Goal: Task Accomplishment & Management: Complete application form

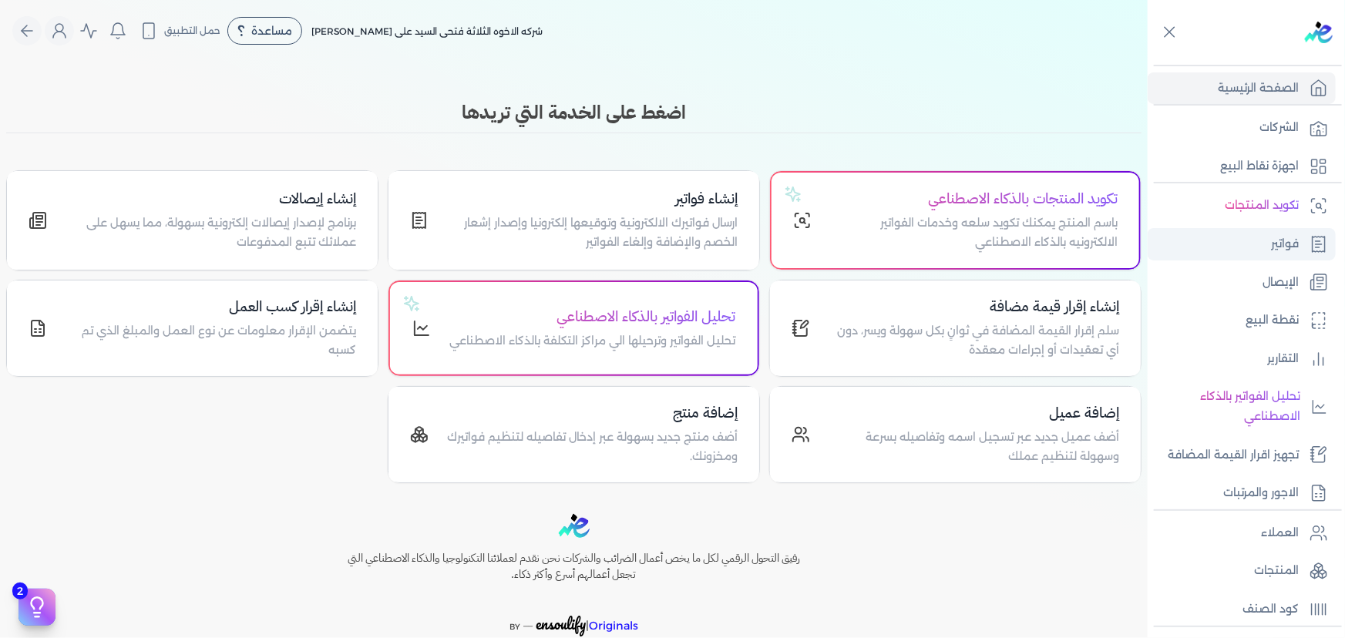
click at [1301, 249] on link "فواتير" at bounding box center [1242, 244] width 188 height 32
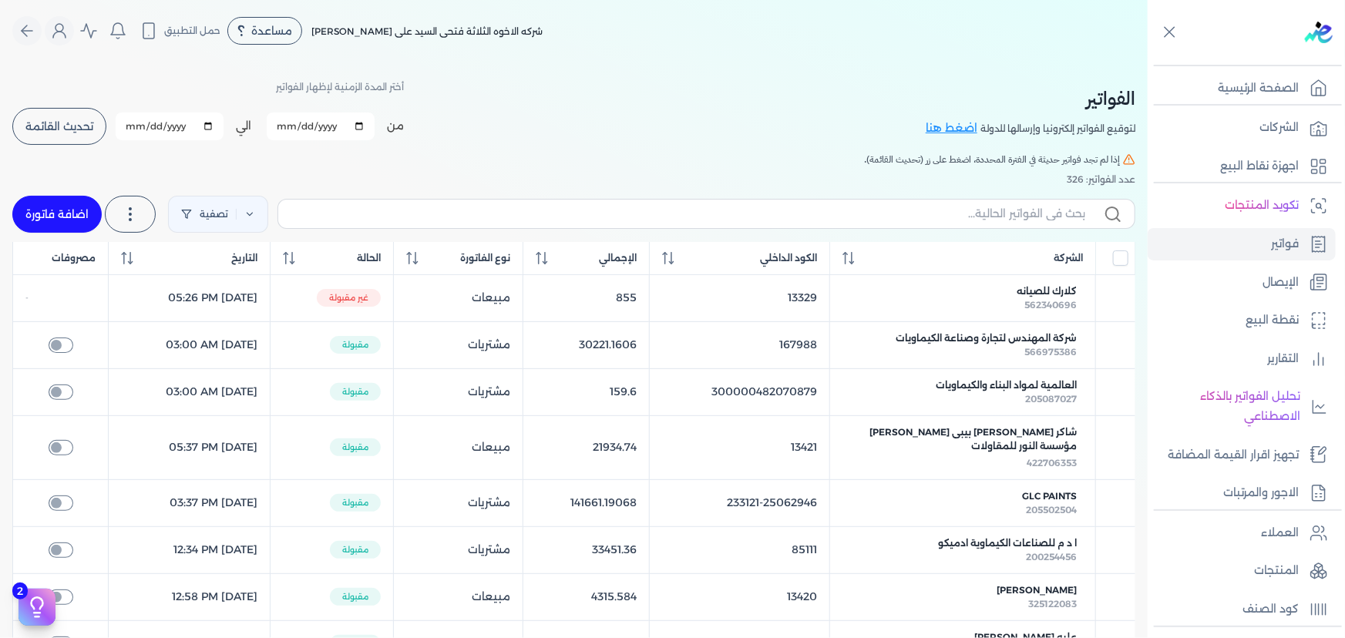
click at [51, 203] on link "اضافة فاتورة" at bounding box center [56, 214] width 89 height 37
select select "EGP"
select select "B"
select select "EGS"
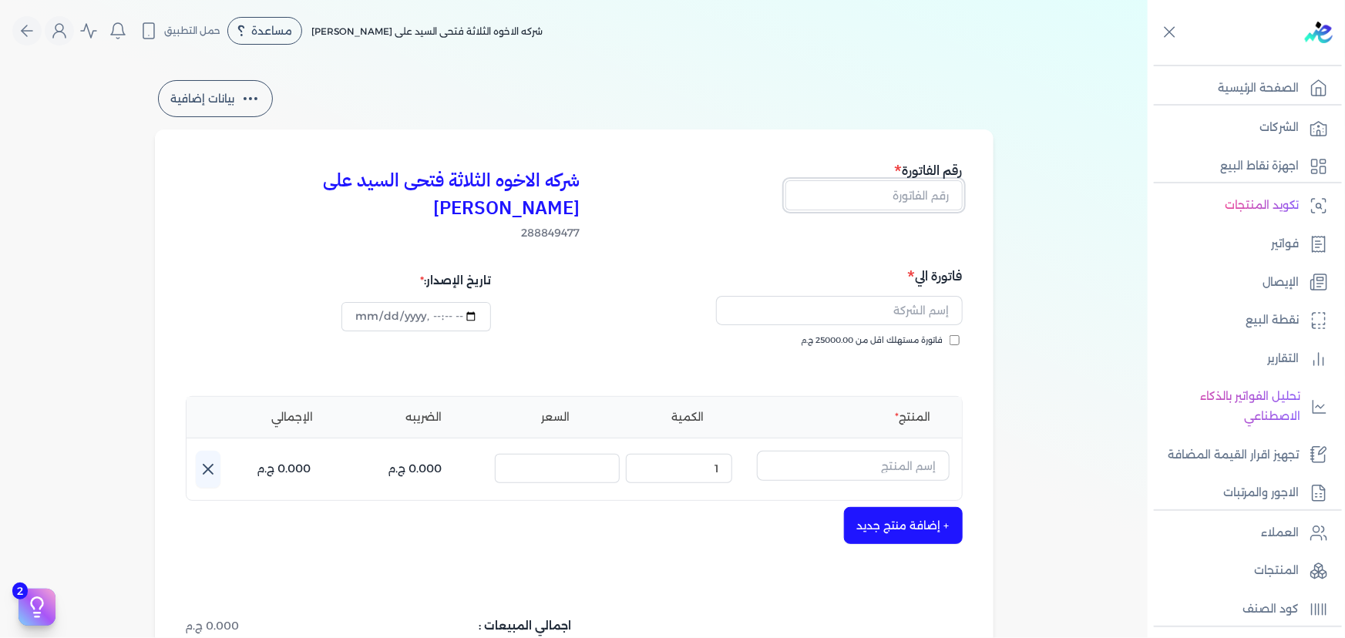
click at [899, 194] on input "text" at bounding box center [873, 194] width 177 height 29
type input "13429"
drag, startPoint x: 935, startPoint y: 274, endPoint x: 948, endPoint y: 275, distance: 13.1
click at [934, 296] on input "text" at bounding box center [839, 310] width 247 height 29
click at [716, 296] on button "كي" at bounding box center [839, 313] width 247 height 35
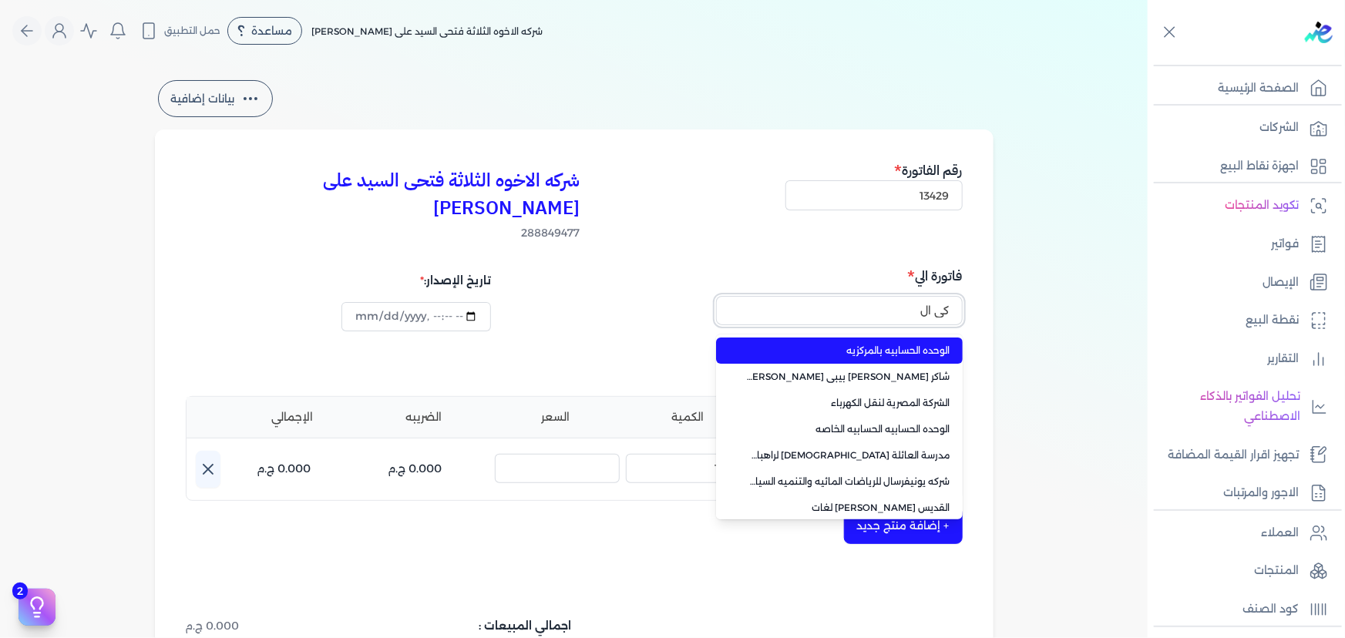
click at [716, 296] on button "كي ال" at bounding box center [839, 313] width 247 height 35
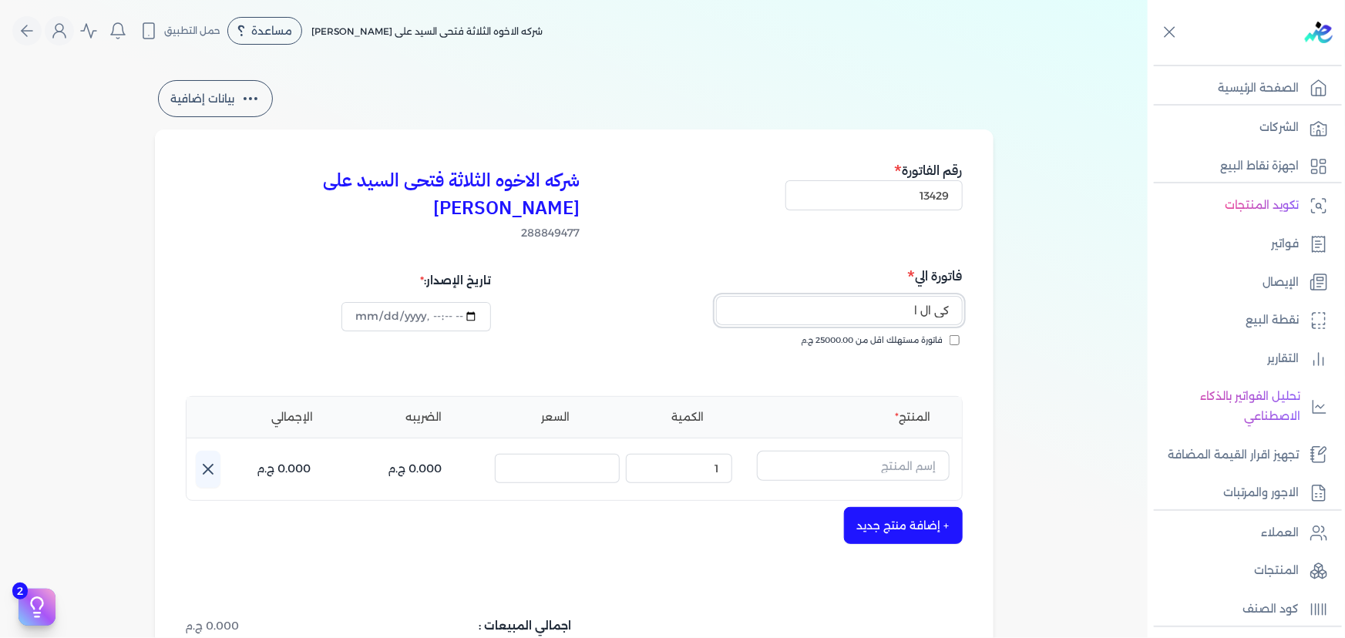
type input "كي ال ام"
click at [851, 296] on input "كي ال ام" at bounding box center [839, 310] width 247 height 29
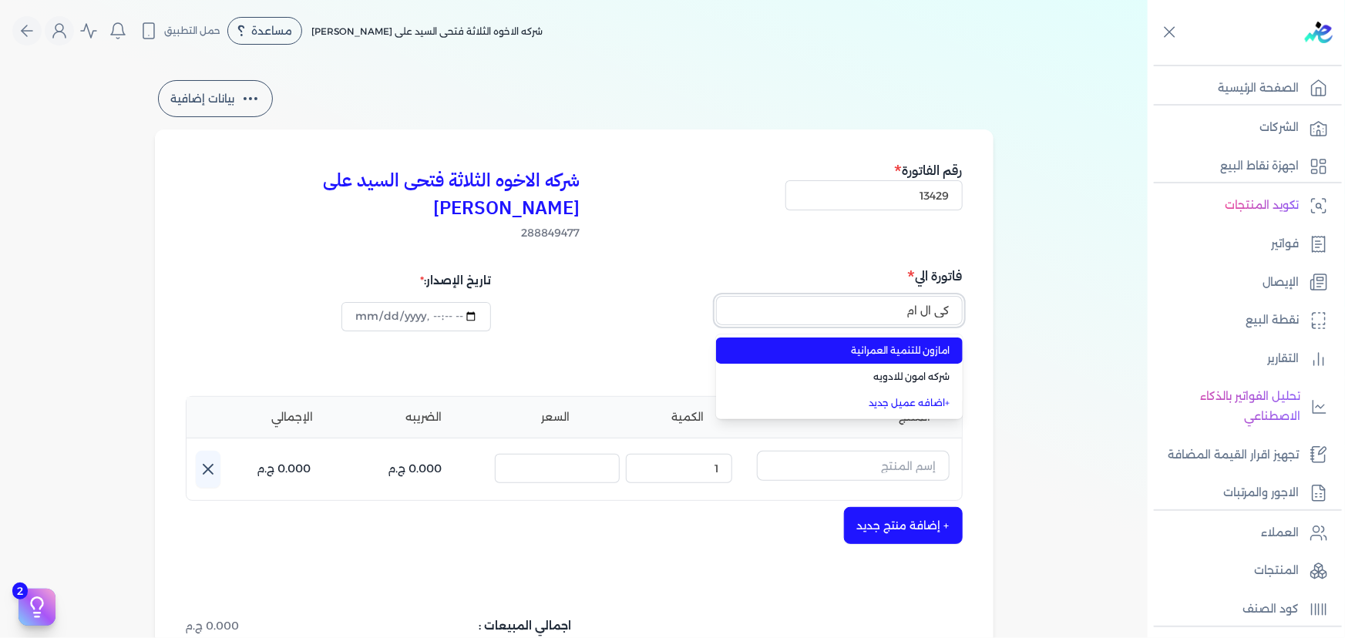
click at [851, 296] on input "كي ال ام" at bounding box center [839, 310] width 247 height 29
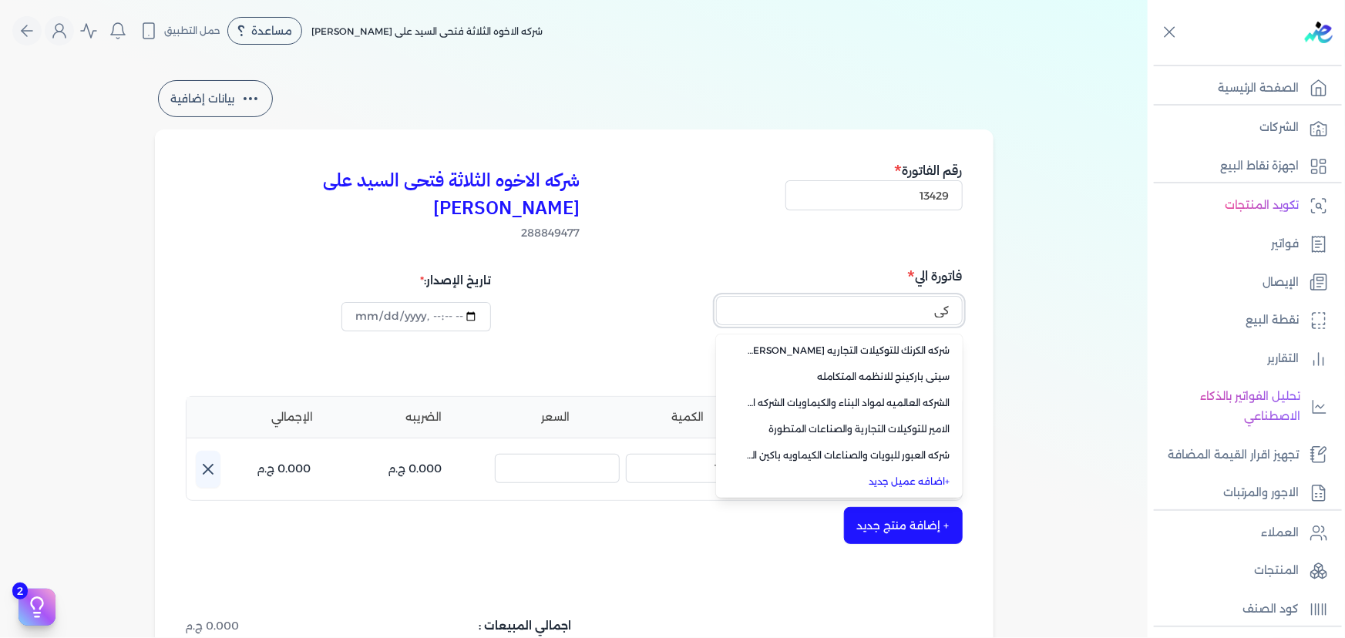
type input "كي"
click at [835, 296] on input "كي" at bounding box center [839, 310] width 247 height 29
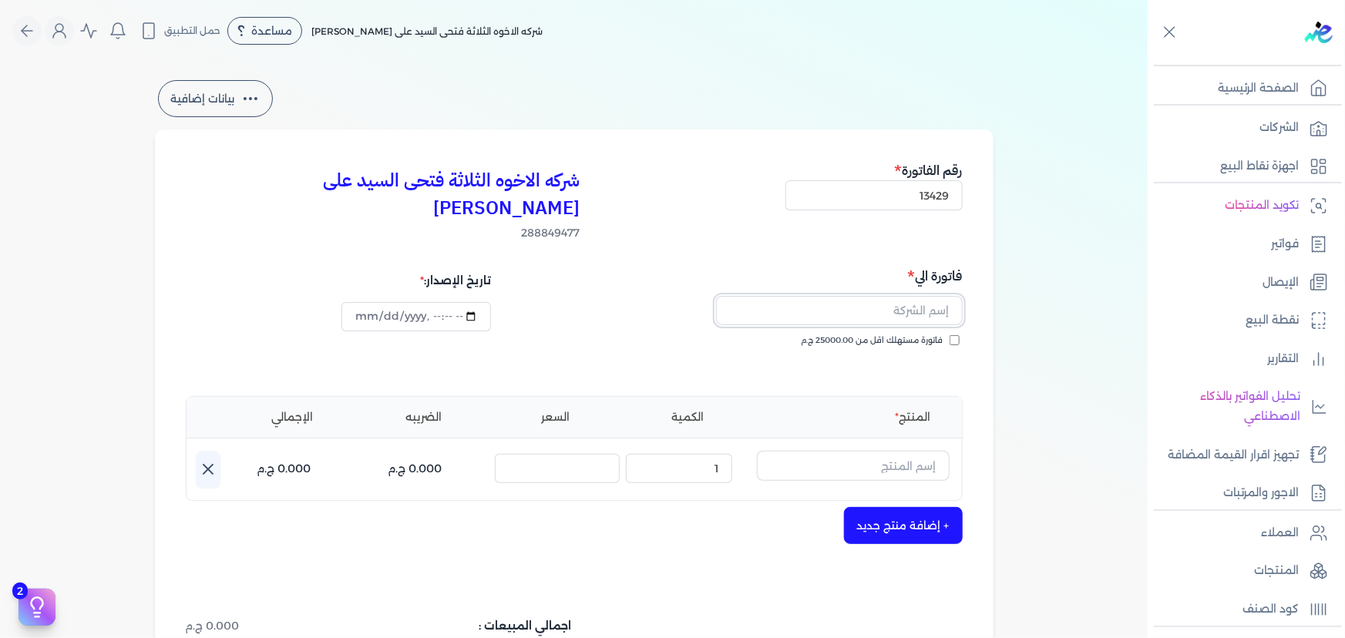
drag, startPoint x: 882, startPoint y: 281, endPoint x: 906, endPoint y: 271, distance: 25.6
click at [882, 296] on input "text" at bounding box center [839, 310] width 247 height 29
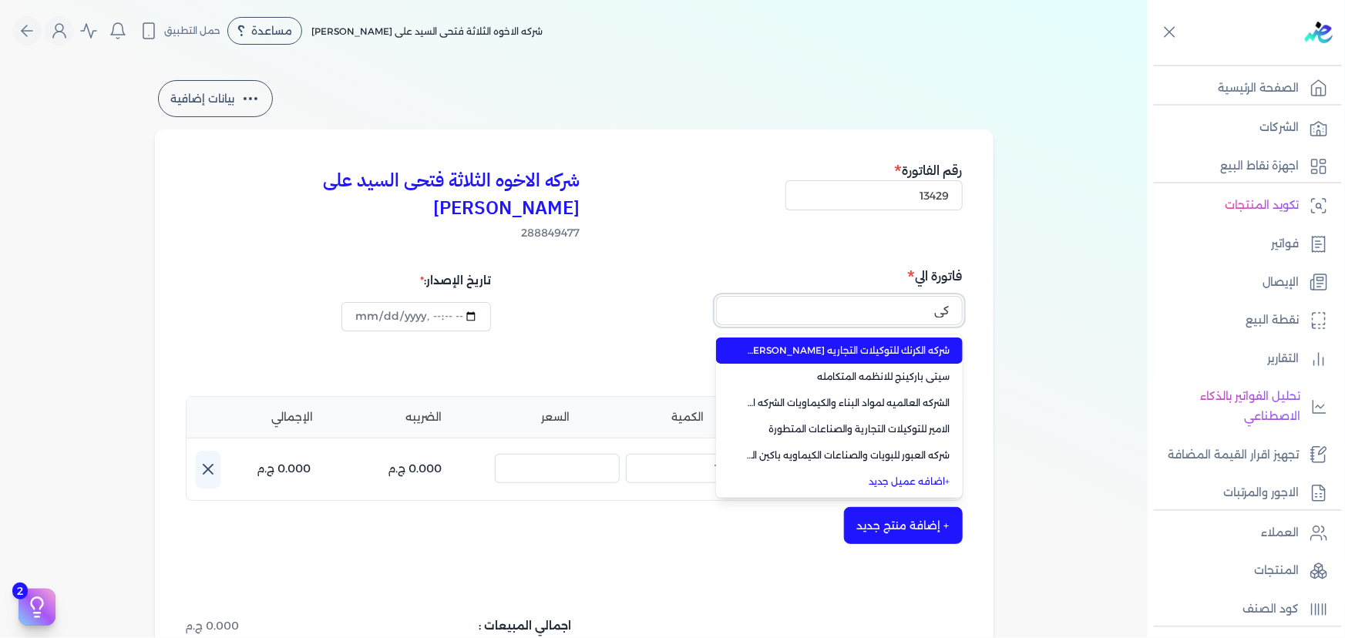
click at [716, 296] on button "كي" at bounding box center [839, 313] width 247 height 35
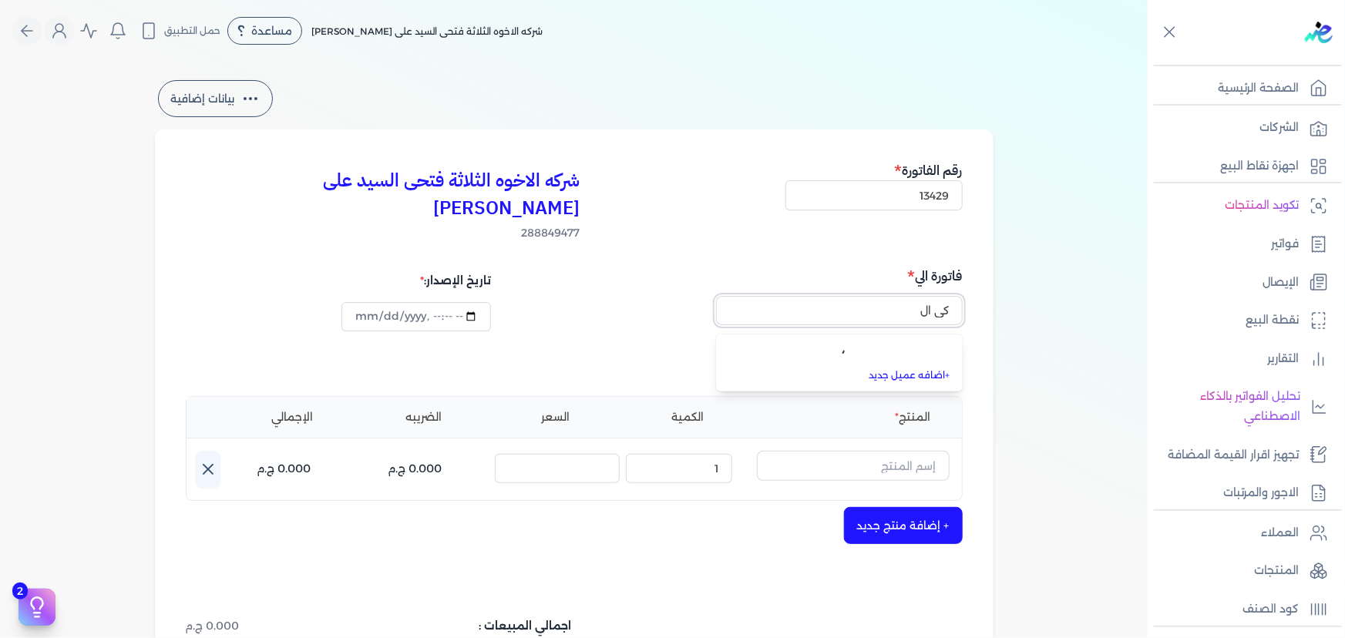
click at [716, 296] on button "كي ال" at bounding box center [839, 313] width 247 height 35
type input "كي ال"
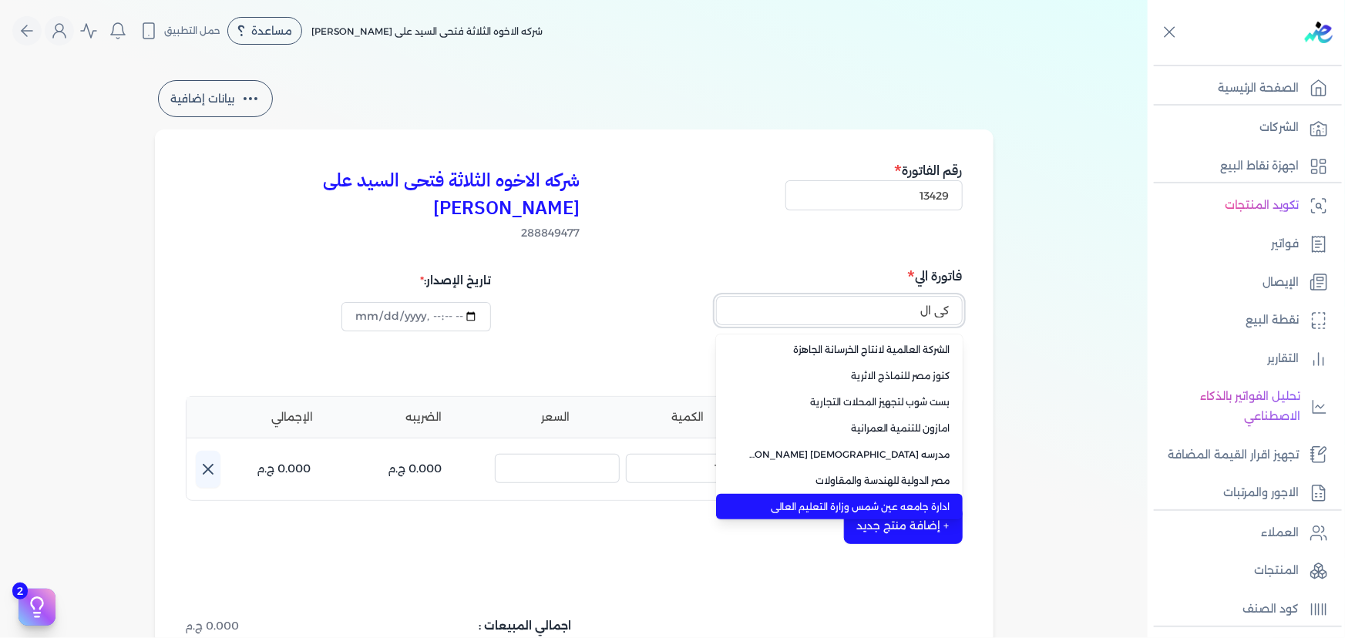
scroll to position [368, 0]
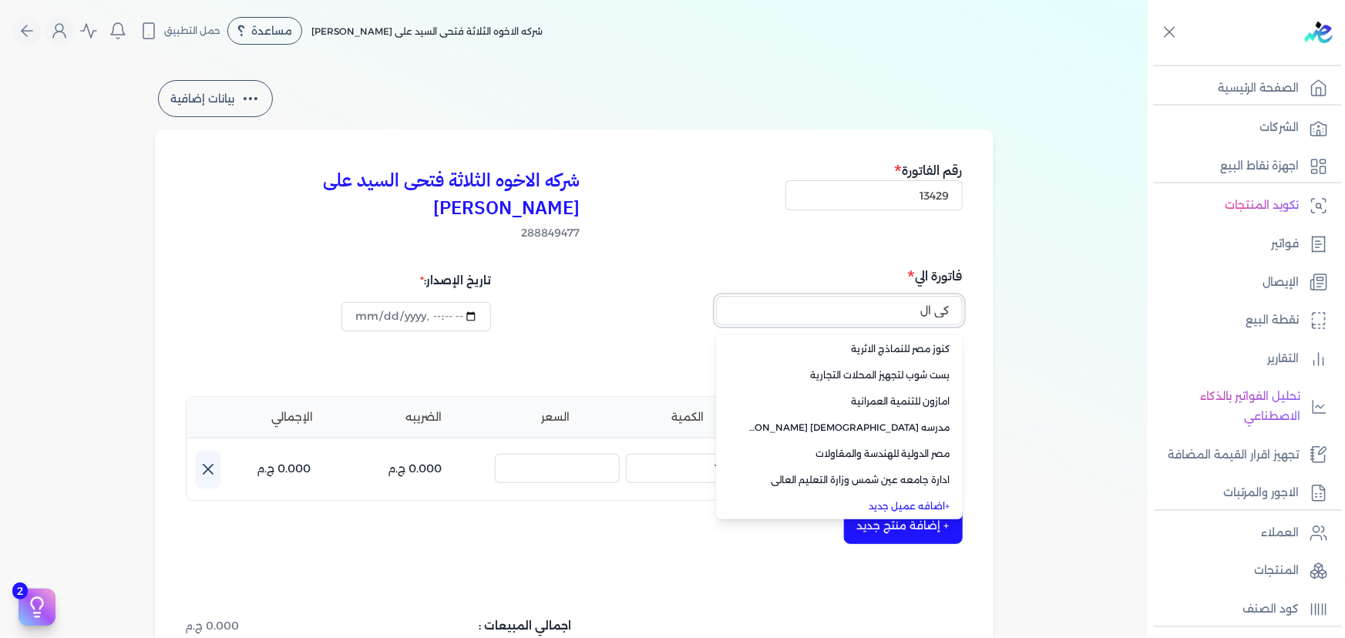
click at [906, 296] on input "كي ال" at bounding box center [839, 310] width 247 height 29
click at [907, 296] on input "text" at bounding box center [839, 310] width 247 height 29
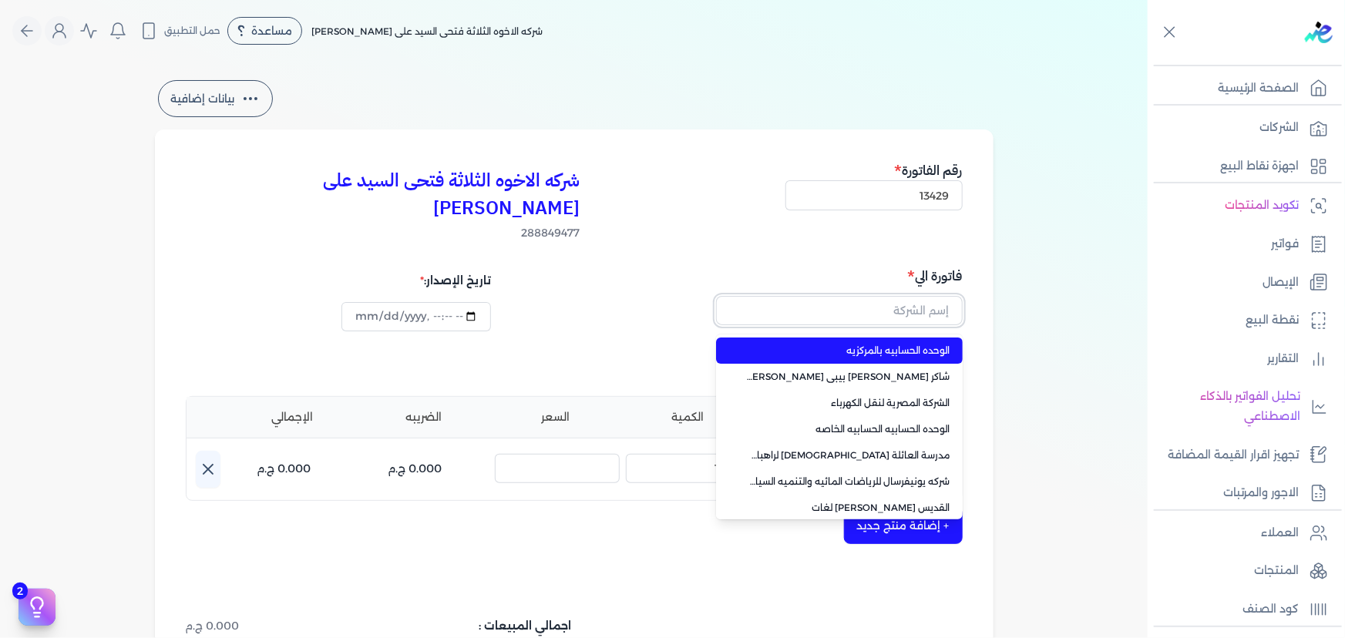
click at [907, 296] on input "text" at bounding box center [839, 310] width 247 height 29
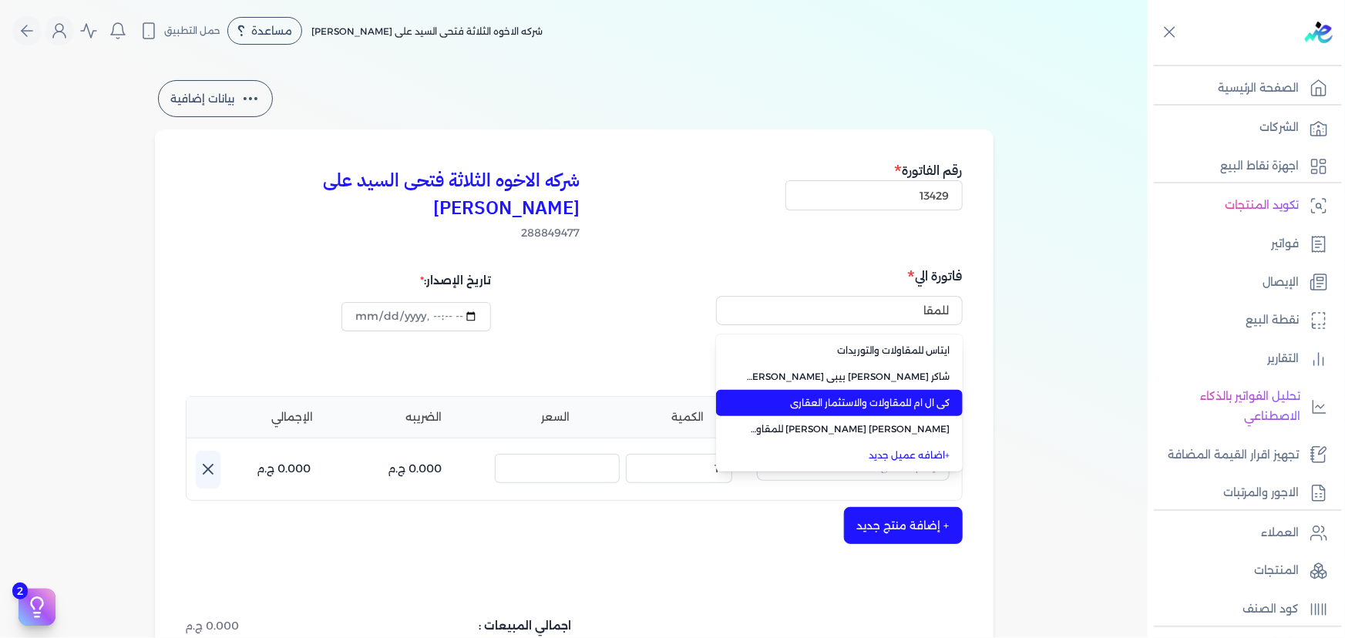
click at [919, 396] on span "كى ال ام للمقاولات والاستثمار العقارى" at bounding box center [848, 403] width 203 height 14
type input "كى ال ام للمقاولات والاستثمار العقارى"
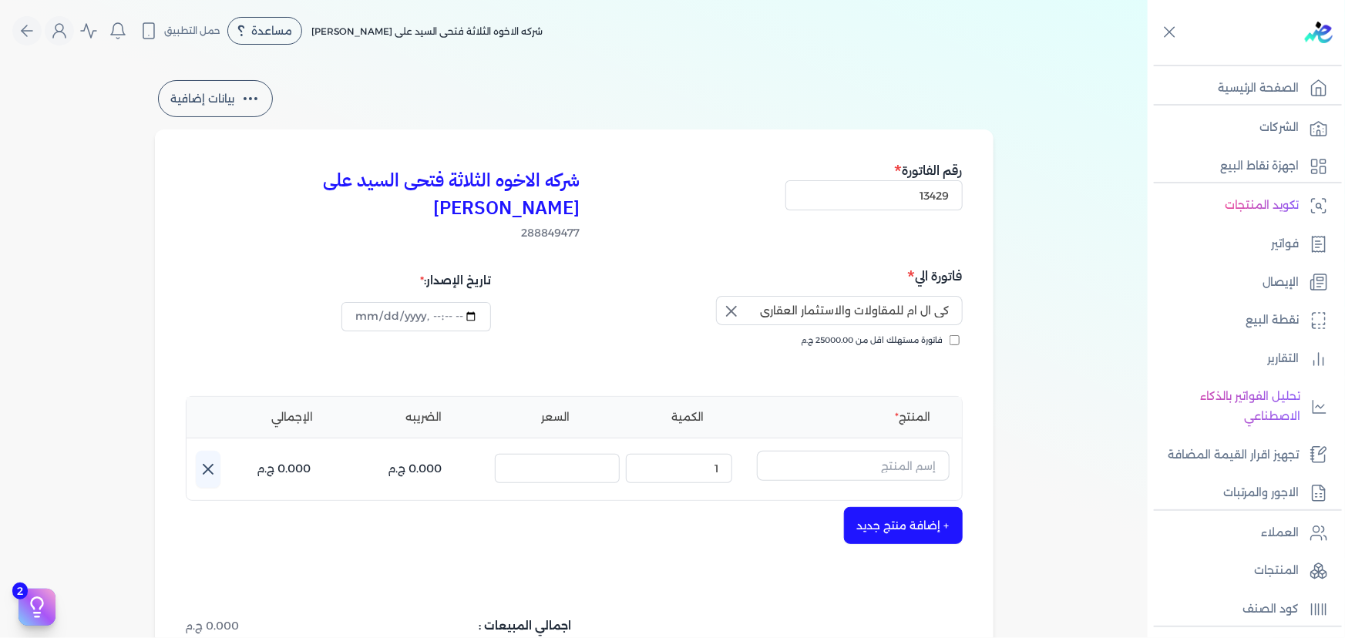
click at [731, 302] on icon "button" at bounding box center [731, 311] width 18 height 18
click at [824, 296] on input "text" at bounding box center [839, 310] width 247 height 29
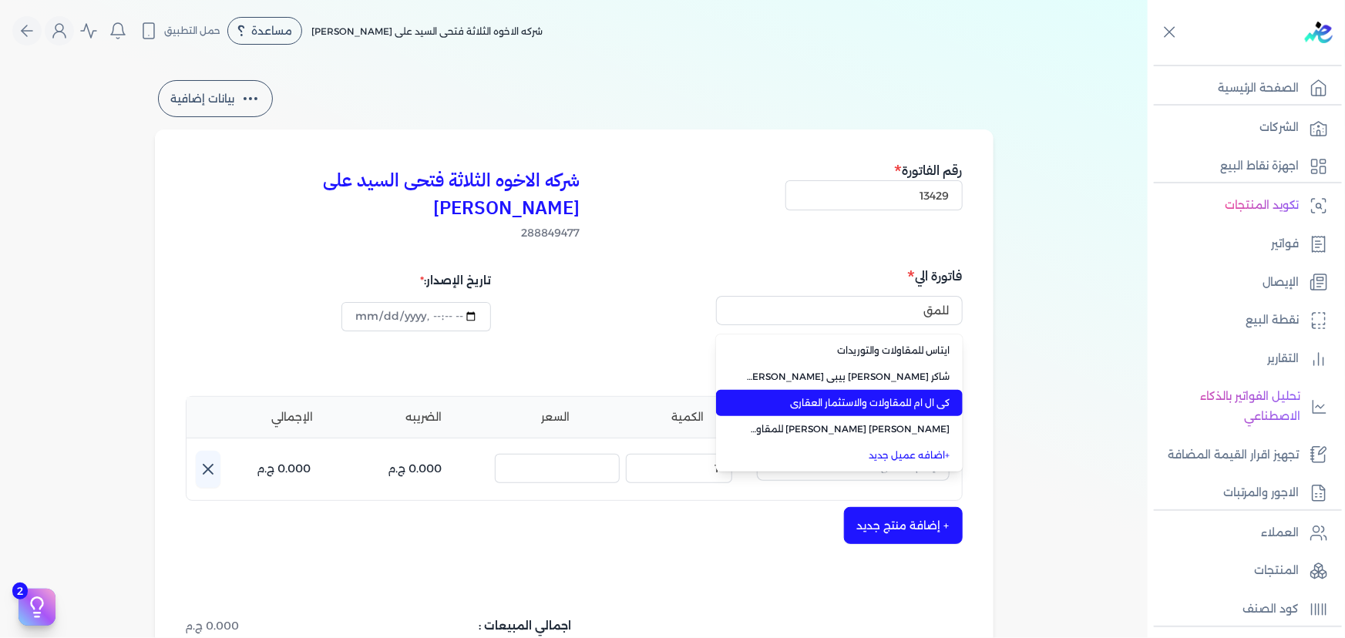
click at [879, 396] on span "كى ال ام للمقاولات والاستثمار العقارى" at bounding box center [848, 403] width 203 height 14
type input "كى ال ام للمقاولات والاستثمار العقارى"
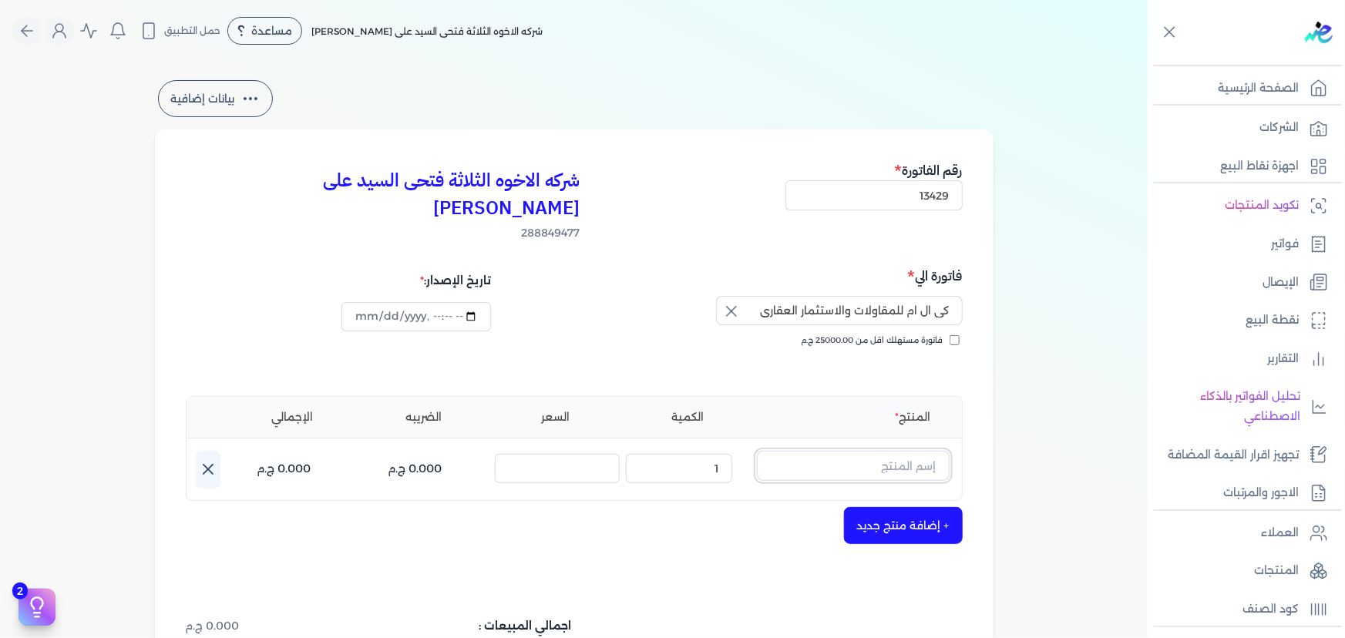
click at [875, 451] on input "text" at bounding box center [853, 465] width 193 height 29
click at [731, 302] on icon "button" at bounding box center [731, 311] width 18 height 18
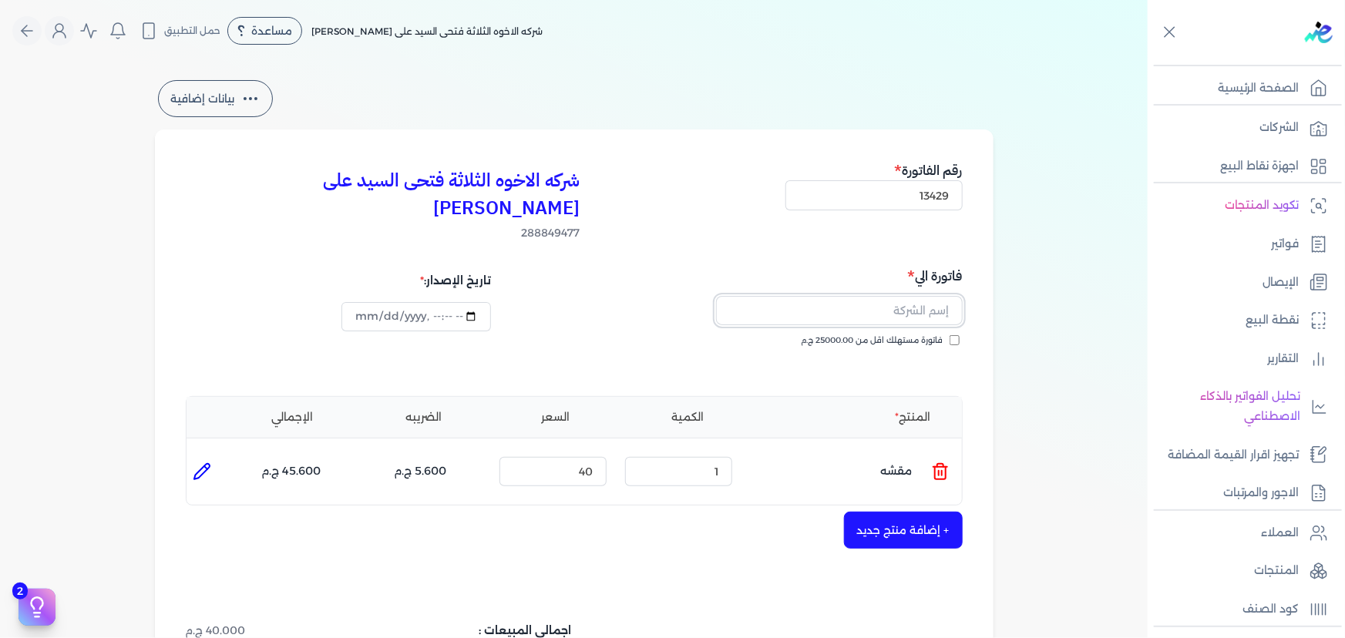
click at [825, 296] on input "text" at bounding box center [839, 310] width 247 height 29
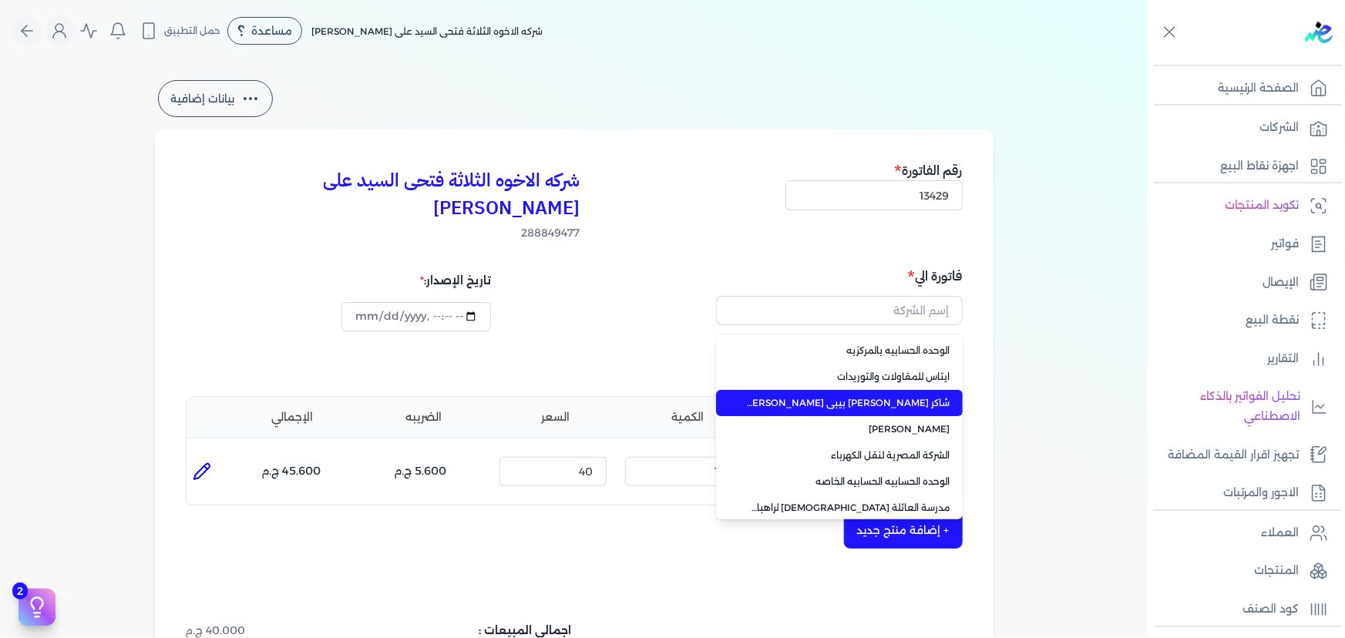
click at [928, 396] on span "شاكر [PERSON_NAME] بيبى [PERSON_NAME] مؤسسة النور للمقاولات" at bounding box center [848, 403] width 203 height 14
type input "شاكر [PERSON_NAME] بيبى [PERSON_NAME] مؤسسة النور للمقاولات"
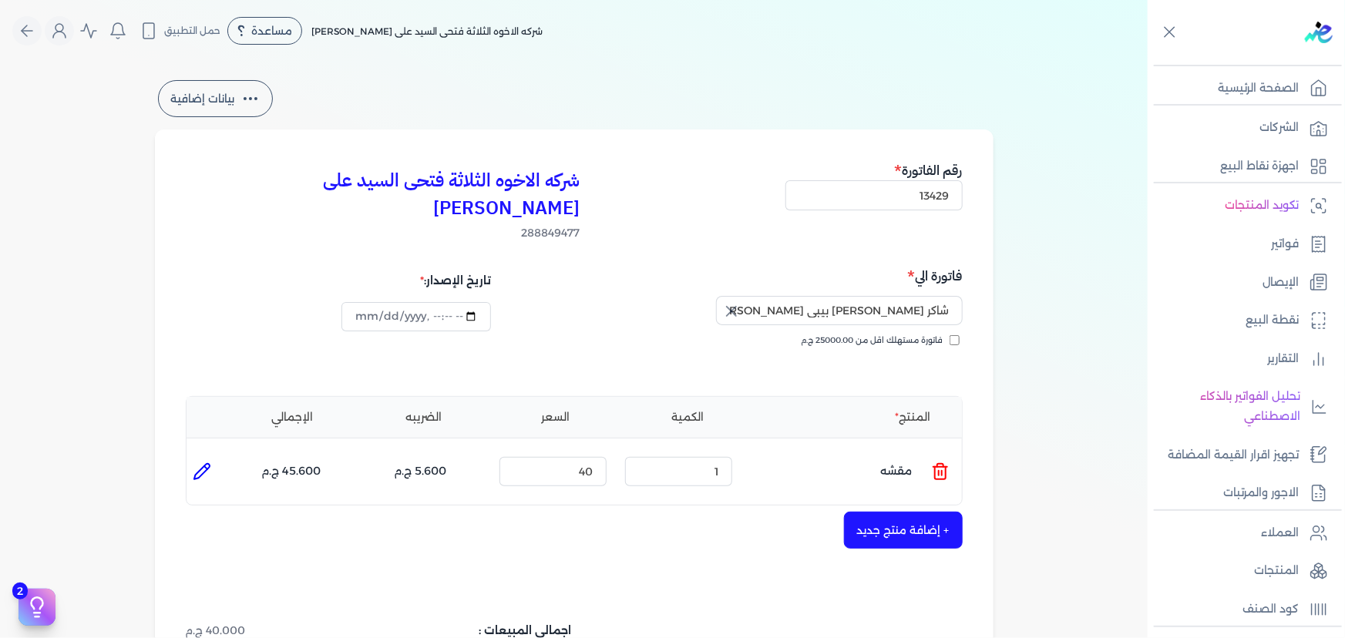
drag, startPoint x: 731, startPoint y: 281, endPoint x: 801, endPoint y: 280, distance: 70.1
click at [732, 307] on icon "button" at bounding box center [731, 311] width 9 height 9
click at [801, 296] on input "text" at bounding box center [839, 310] width 247 height 29
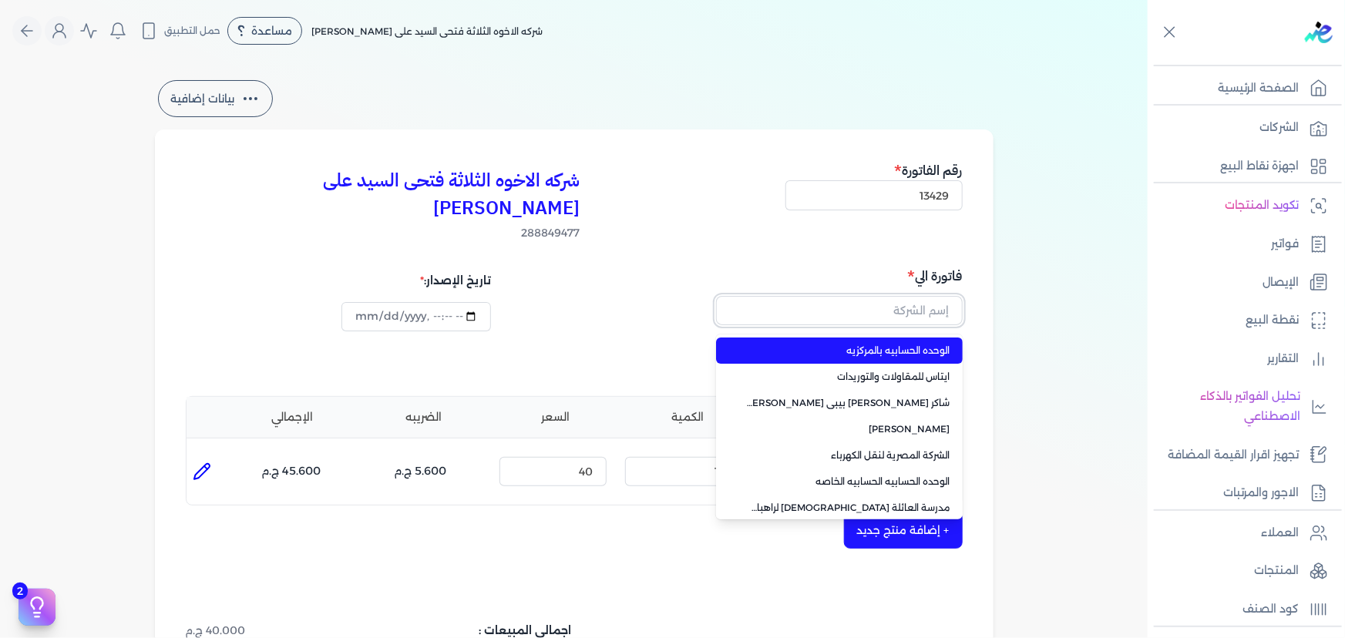
type input "ك"
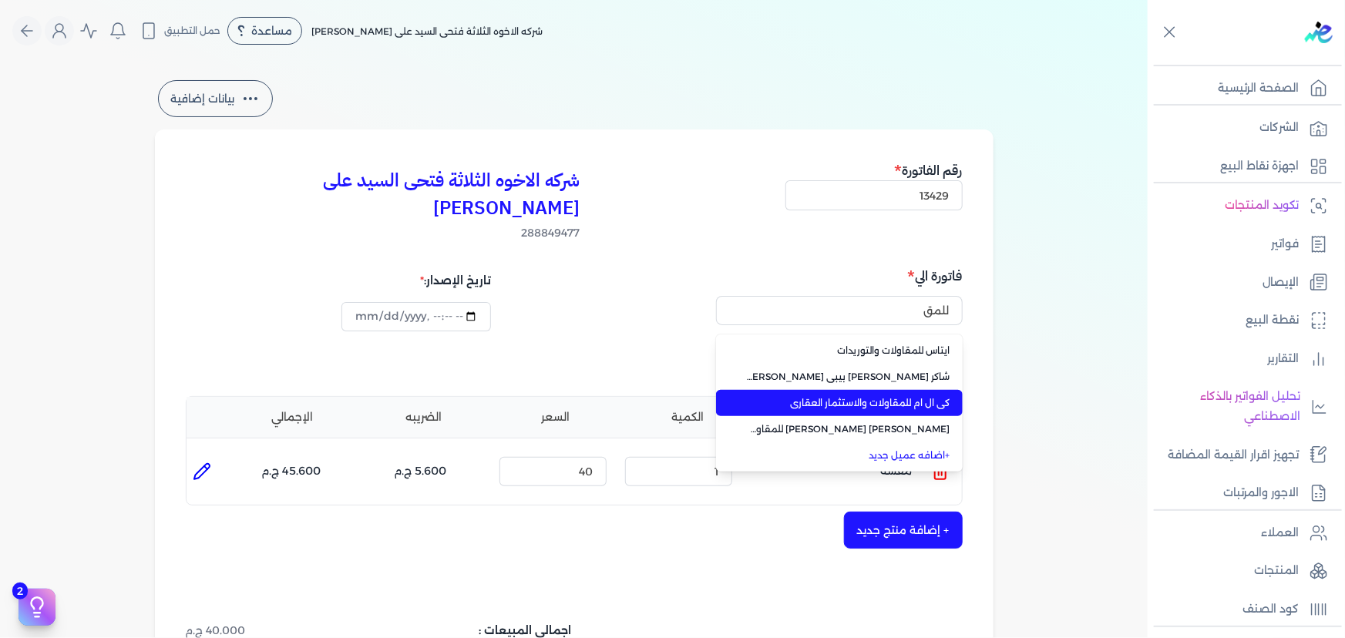
click at [872, 390] on li "كى ال ام للمقاولات والاستثمار العقارى" at bounding box center [839, 403] width 247 height 26
type input "كى ال ام للمقاولات والاستثمار العقارى"
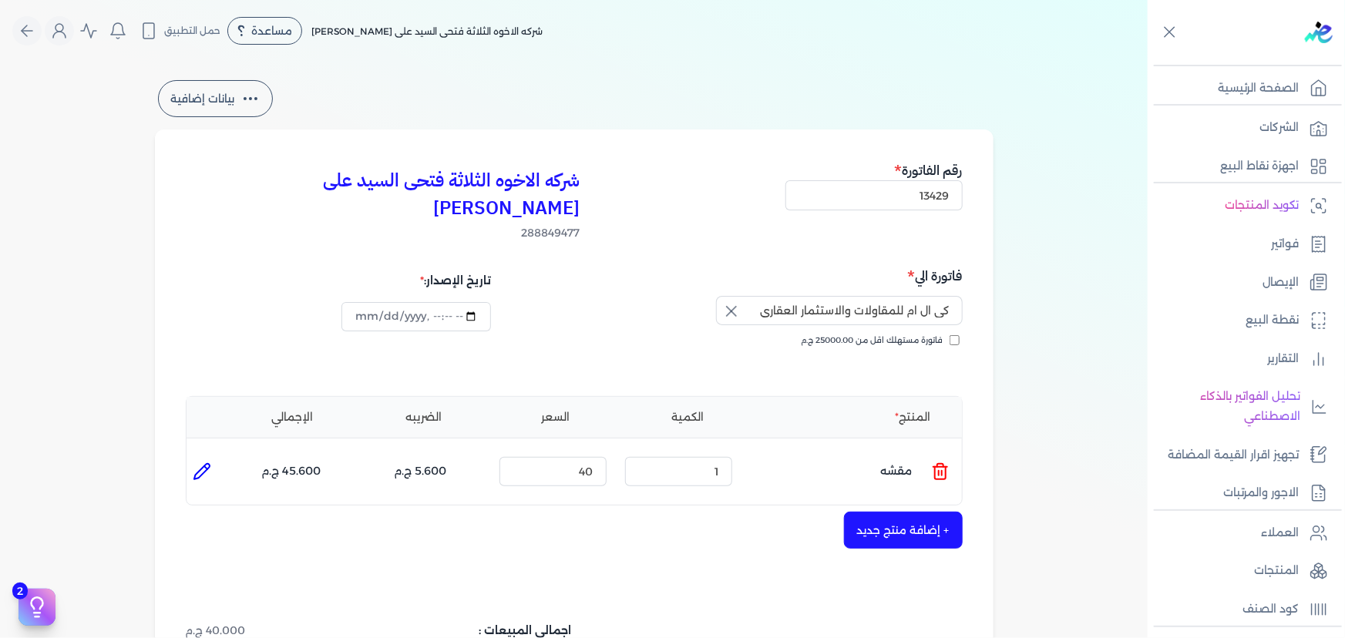
click at [946, 462] on icon at bounding box center [940, 471] width 18 height 18
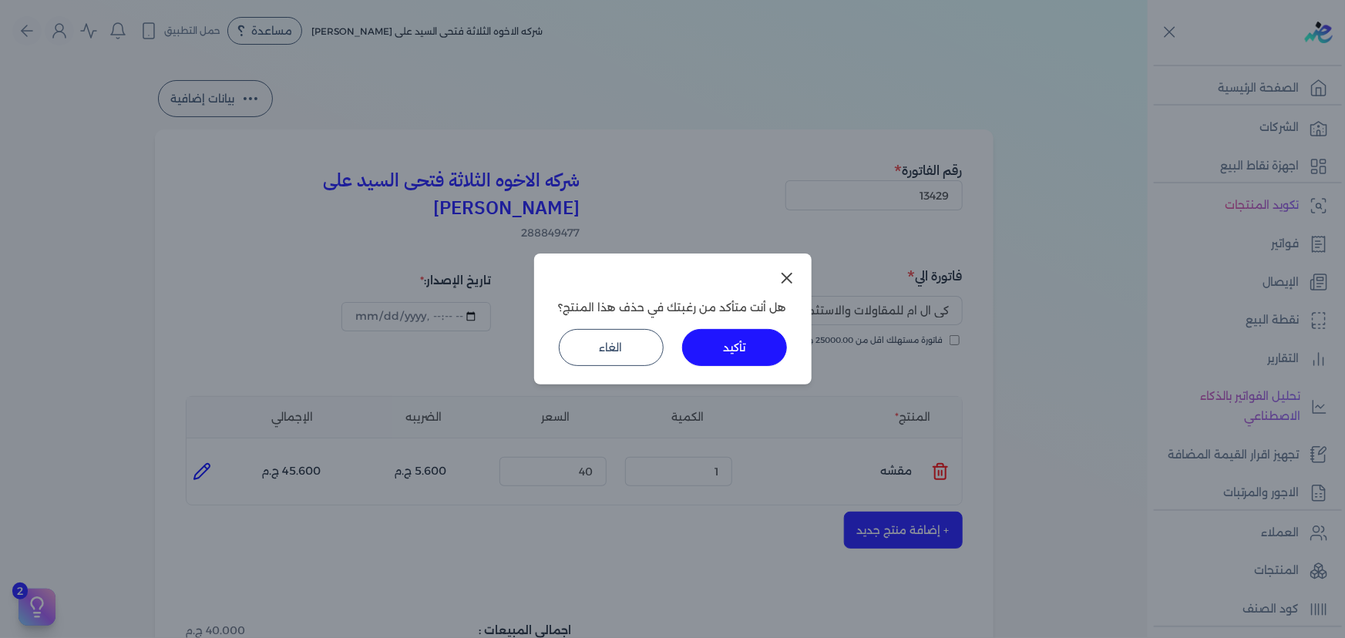
click at [698, 339] on button "تأكيد" at bounding box center [734, 347] width 105 height 37
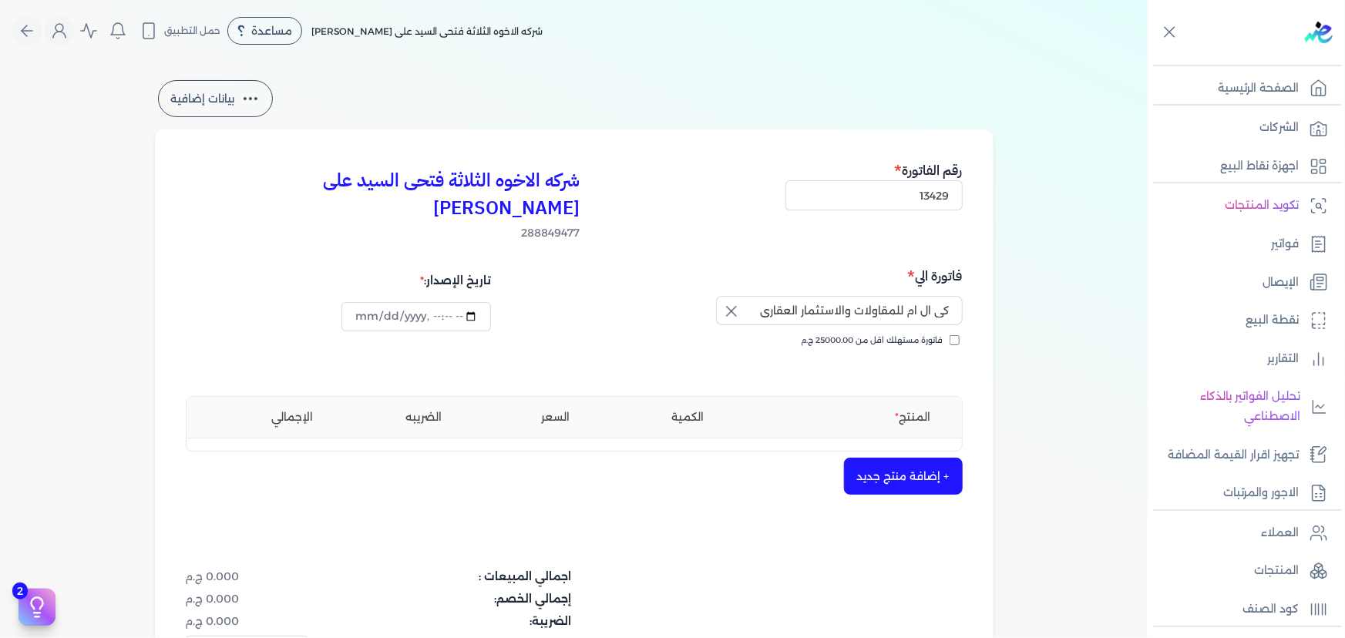
click at [892, 458] on button "+ إضافة منتج جديد" at bounding box center [903, 476] width 119 height 37
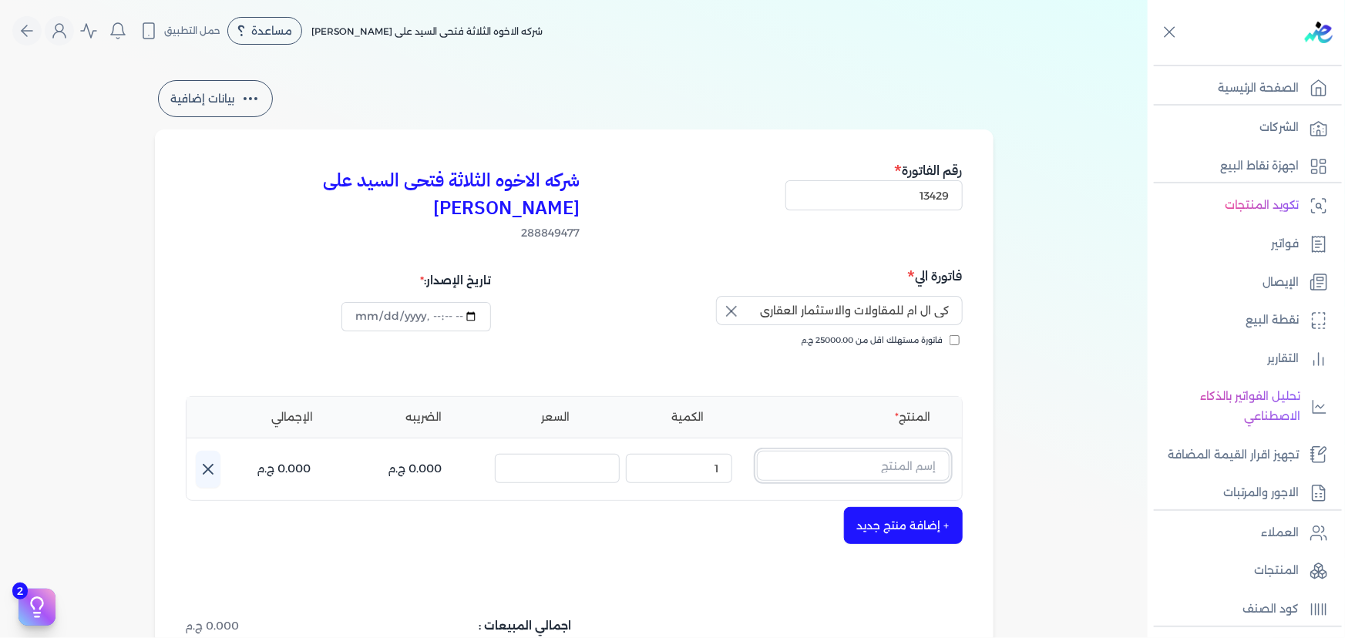
click at [871, 451] on input "text" at bounding box center [853, 465] width 193 height 29
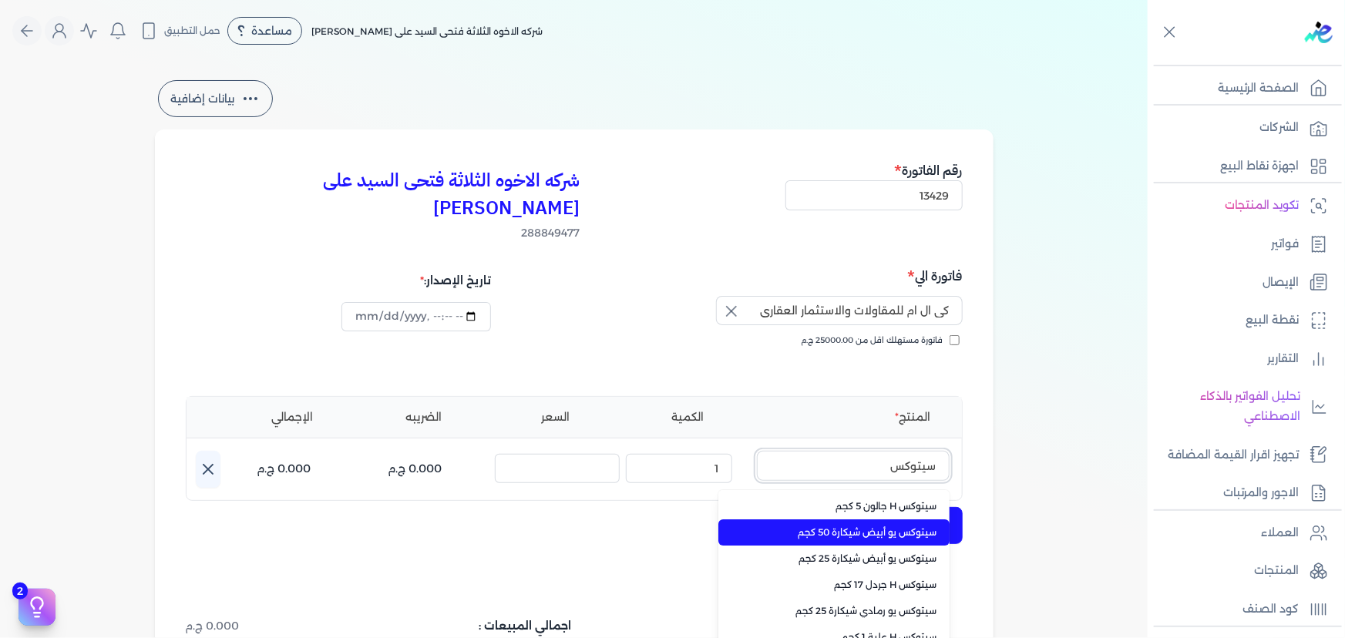
type input "سيتوكس"
click at [869, 526] on span "سيتوكس يو أبيض شيكارة 50 كجم" at bounding box center [843, 533] width 188 height 14
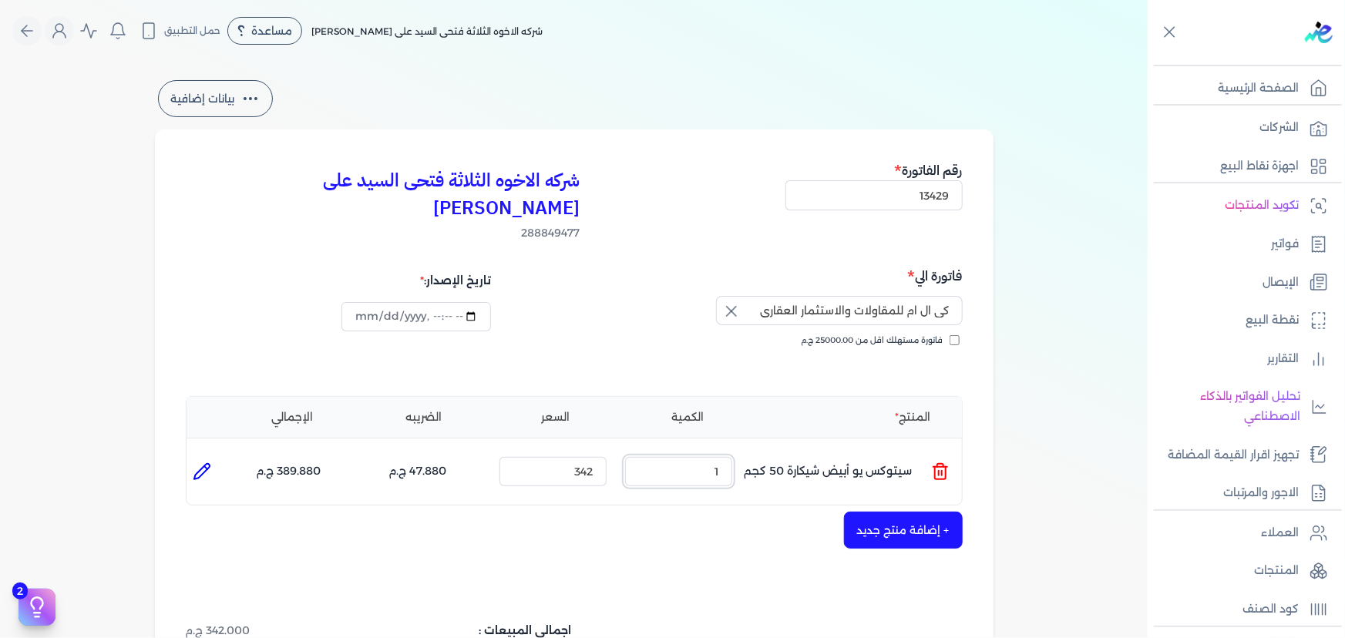
drag, startPoint x: 687, startPoint y: 437, endPoint x: 905, endPoint y: 460, distance: 219.3
click at [869, 460] on ul "المنتج : سيتوكس يو أبيض شيكارة 50 كجم الكمية : 1 السعر : 342 الضريبه : 47.880 ج…" at bounding box center [574, 472] width 775 height 42
type input "20"
drag, startPoint x: 563, startPoint y: 442, endPoint x: 665, endPoint y: 444, distance: 101.7
click at [662, 451] on ul "المنتج : سيتوكس يو أبيض شيكارة 50 كجم الكمية : 20 السعر : 342 الضريبه : 957.600…" at bounding box center [574, 472] width 775 height 42
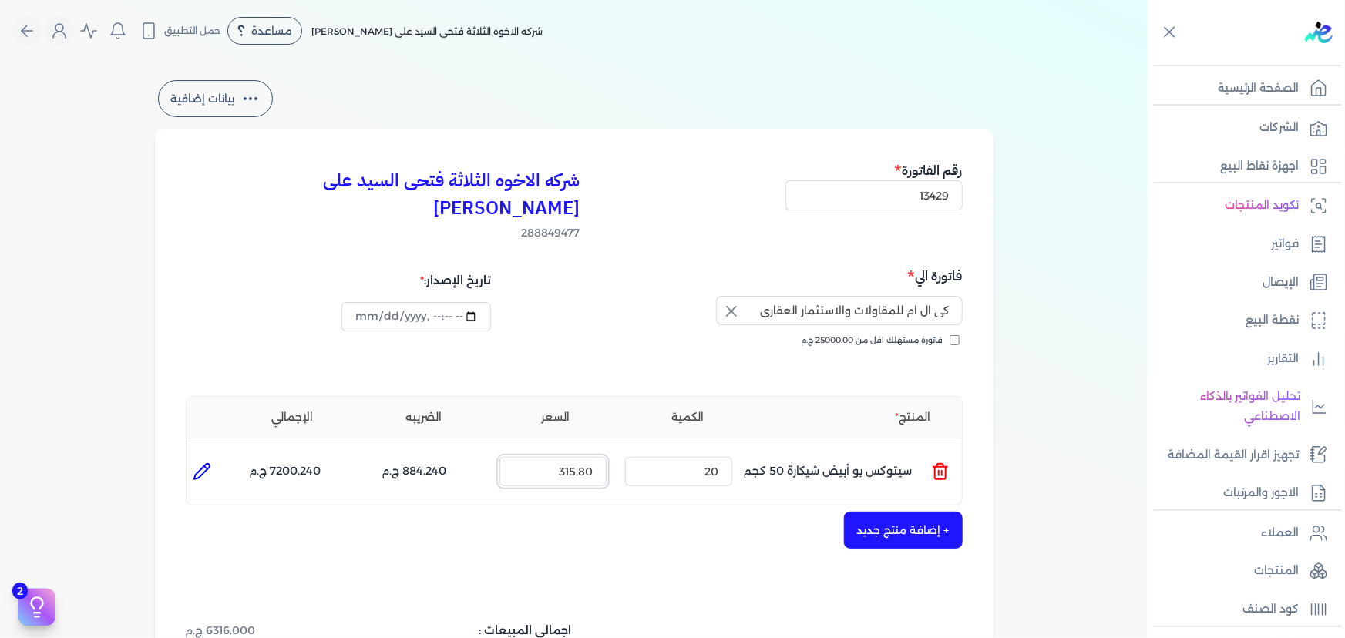
type input "315.80"
click at [870, 512] on button "+ إضافة منتج جديد" at bounding box center [903, 530] width 119 height 37
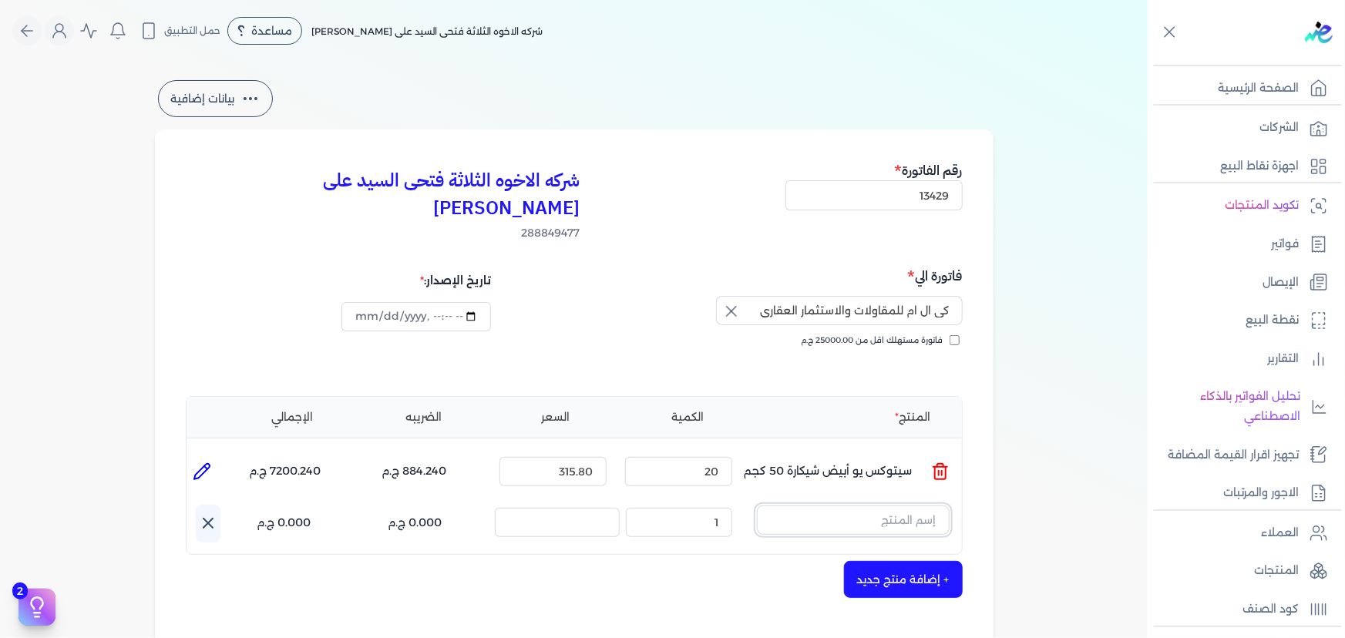
click at [853, 506] on input "text" at bounding box center [853, 520] width 193 height 29
click at [943, 516] on icon at bounding box center [940, 525] width 18 height 18
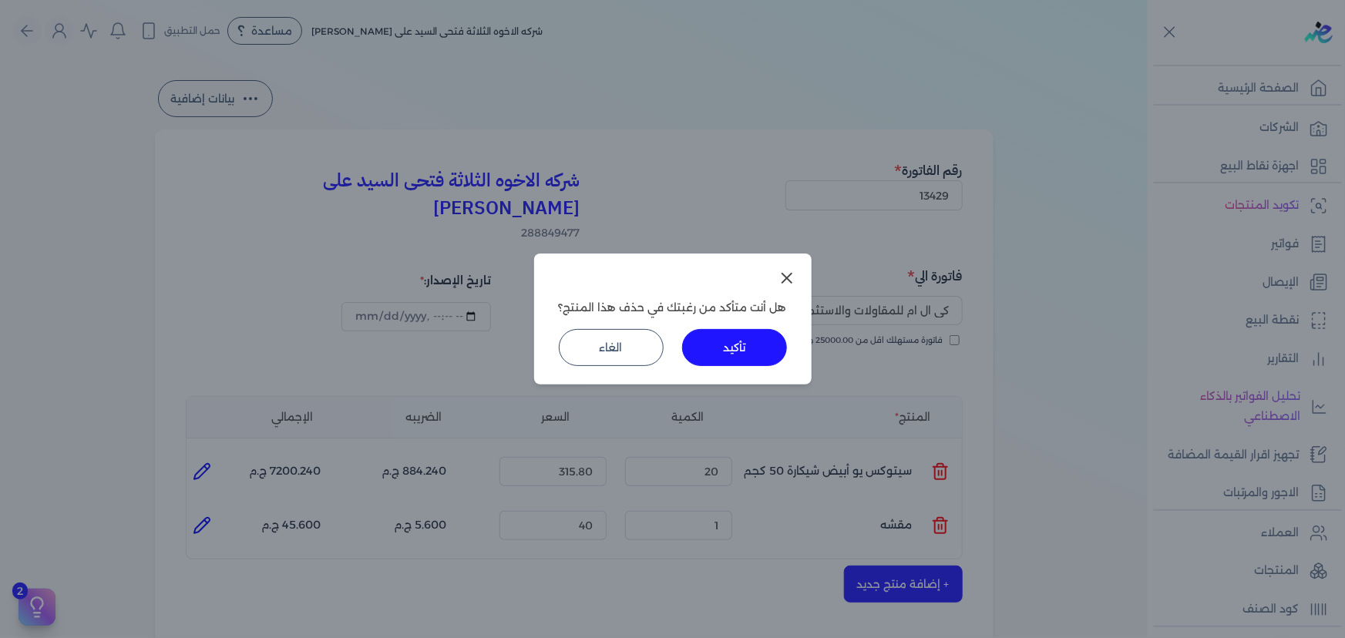
click at [723, 354] on button "تأكيد" at bounding box center [734, 347] width 105 height 37
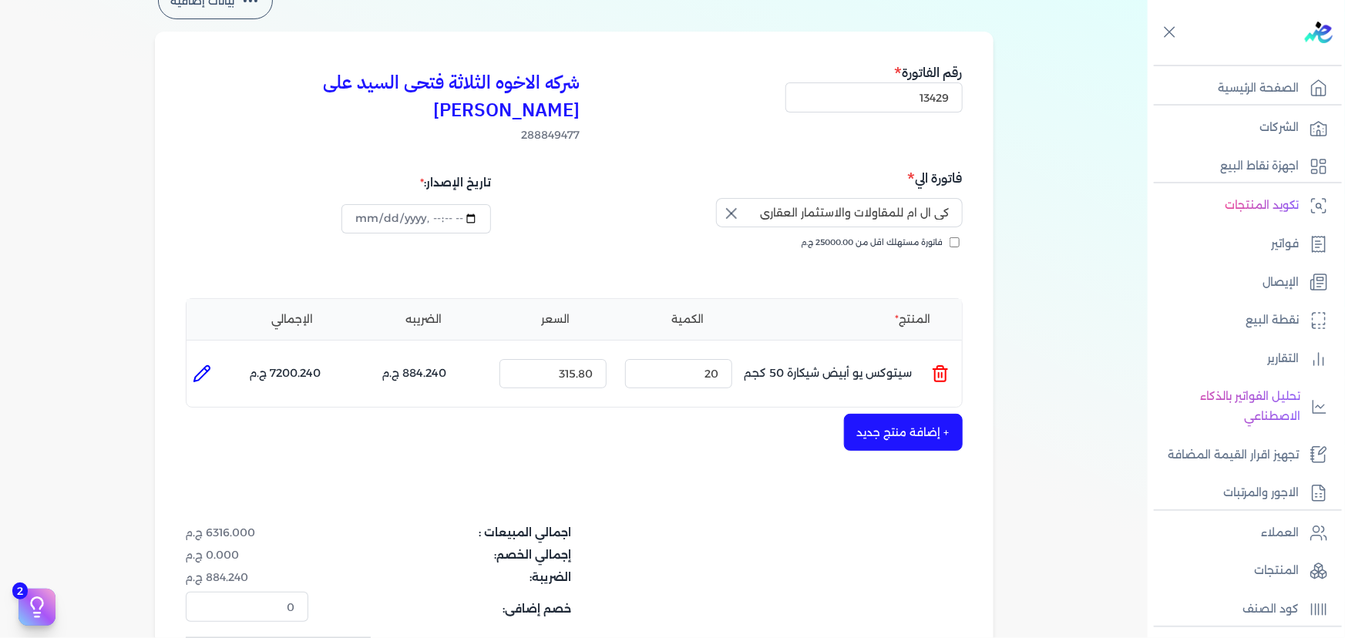
scroll to position [210, 0]
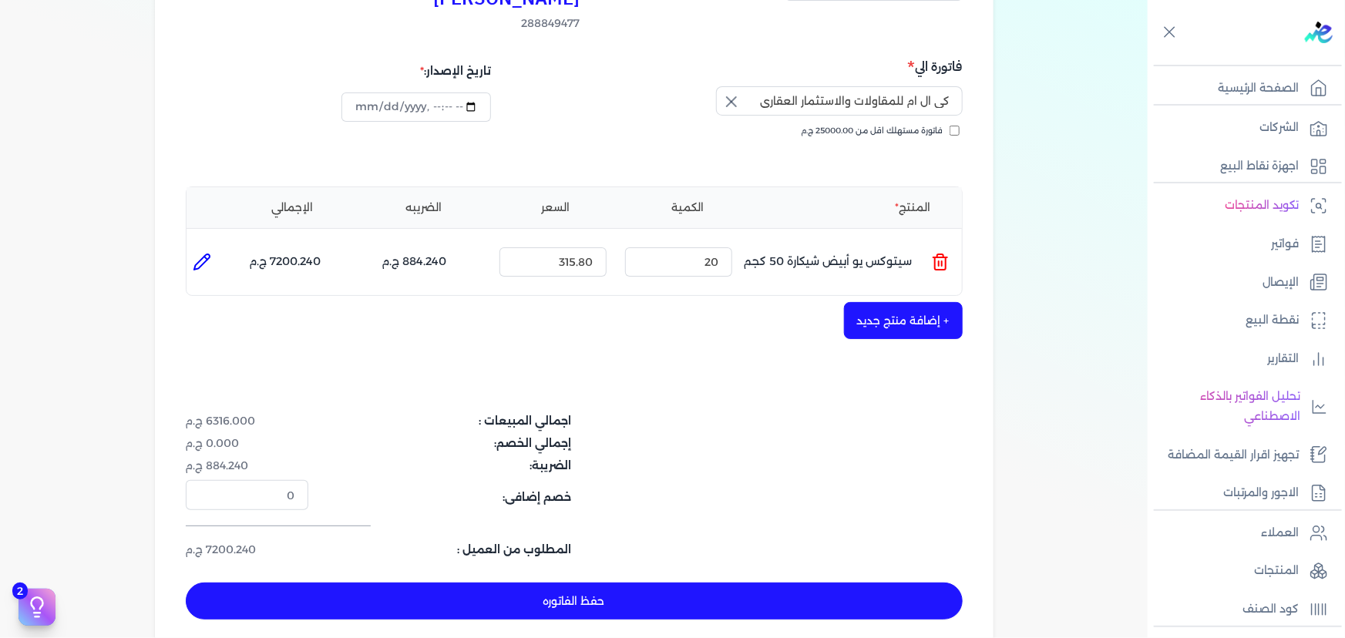
click at [533, 583] on button "حفظ الفاتوره" at bounding box center [574, 601] width 777 height 37
type input "[DATE]"
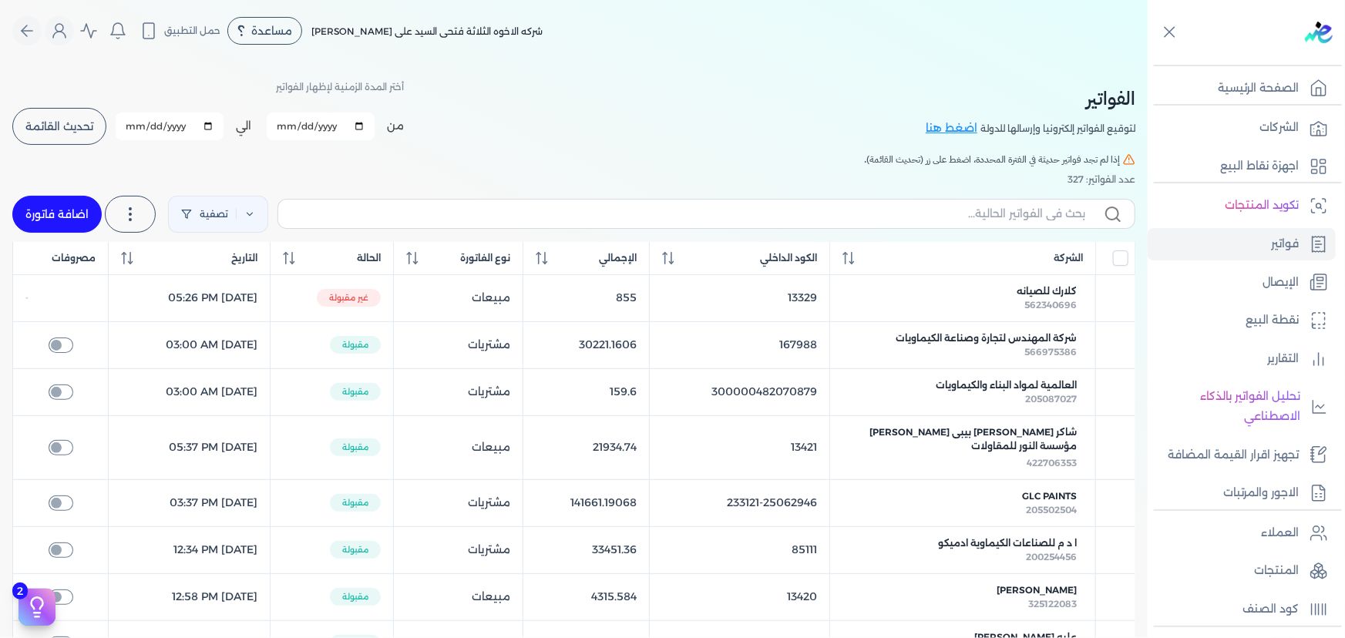
drag, startPoint x: 45, startPoint y: 207, endPoint x: 321, endPoint y: 248, distance: 279.0
click at [45, 207] on link "اضافة فاتورة" at bounding box center [56, 214] width 89 height 37
select select "EGP"
select select "B"
select select "EGS"
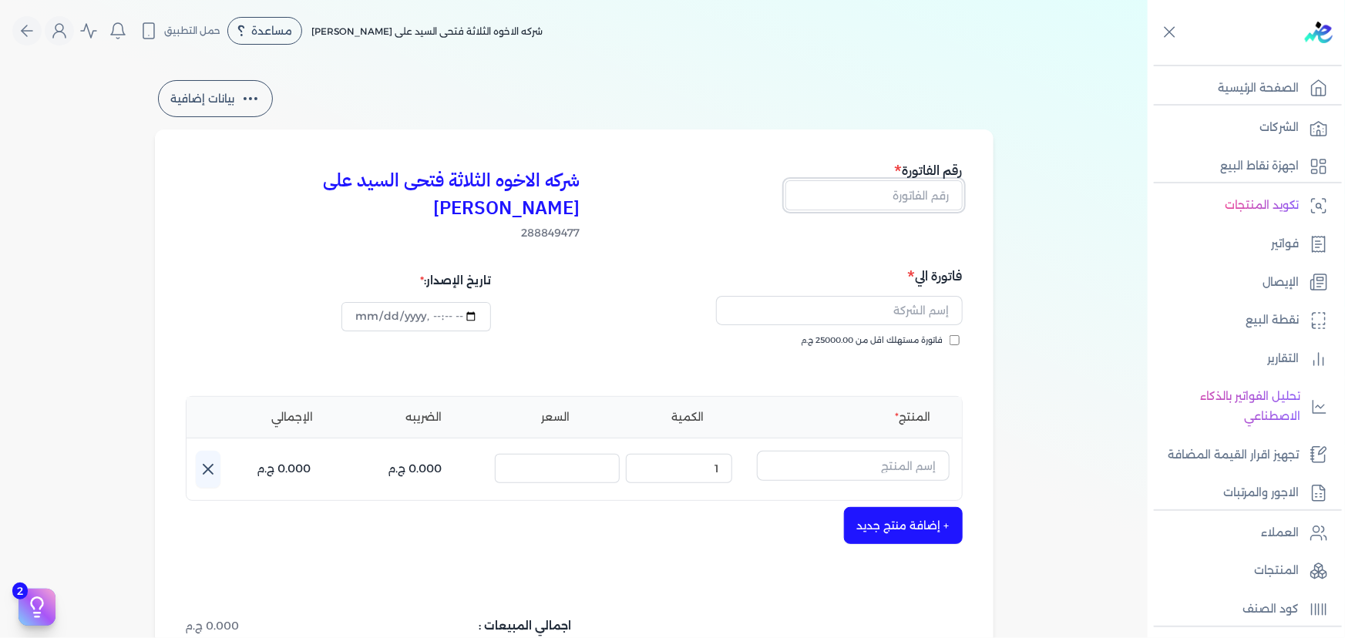
click at [906, 194] on input "text" at bounding box center [873, 194] width 177 height 29
type input "13430"
click at [886, 296] on input "text" at bounding box center [839, 310] width 247 height 29
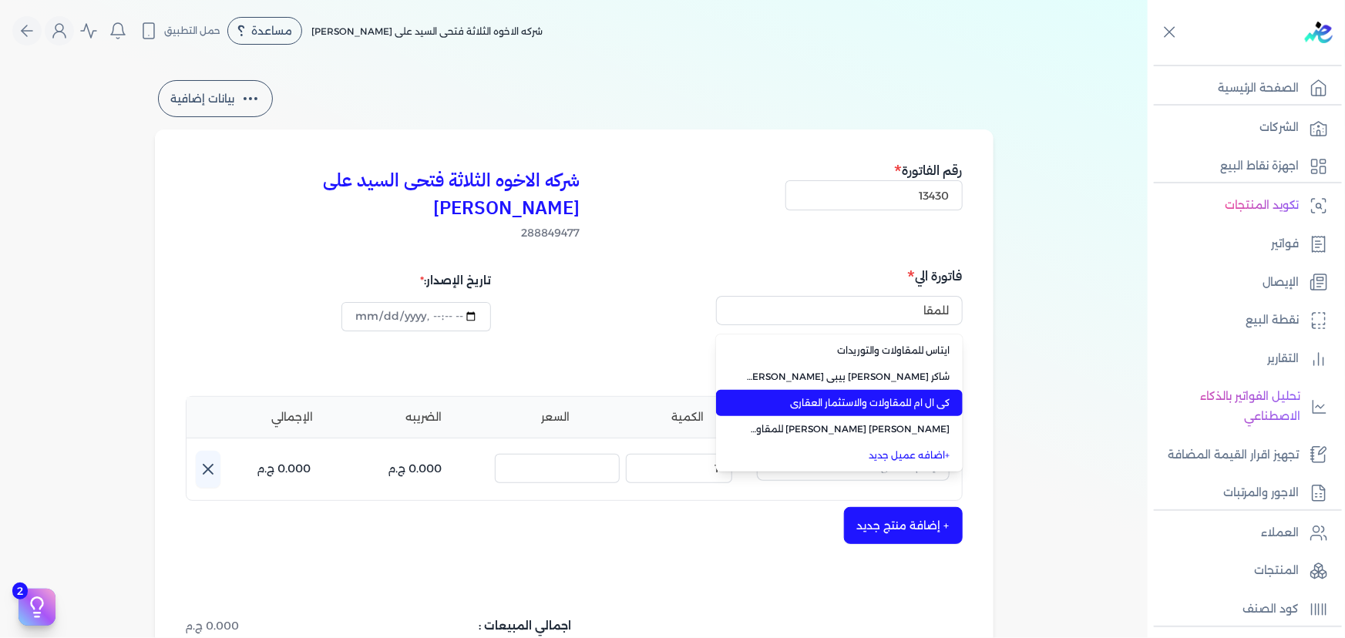
click at [903, 396] on span "كى ال ام للمقاولات والاستثمار العقارى" at bounding box center [848, 403] width 203 height 14
type input "كى ال ام للمقاولات والاستثمار العقارى"
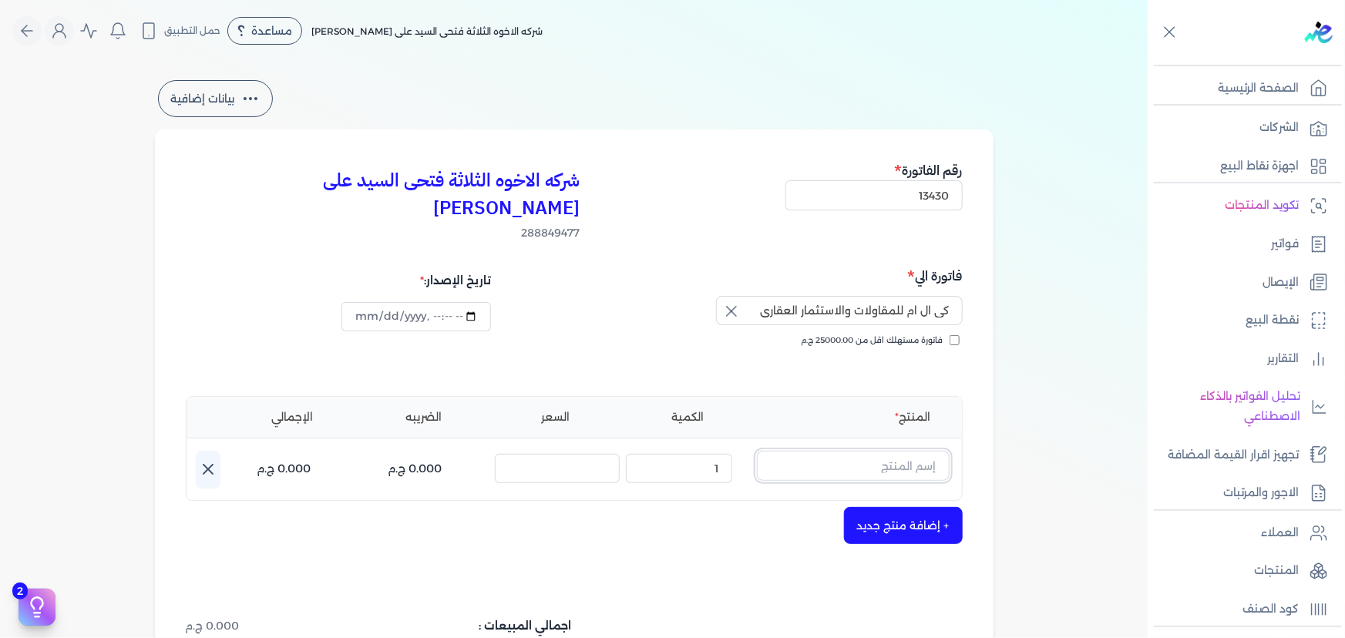
click at [889, 451] on input "text" at bounding box center [853, 465] width 193 height 29
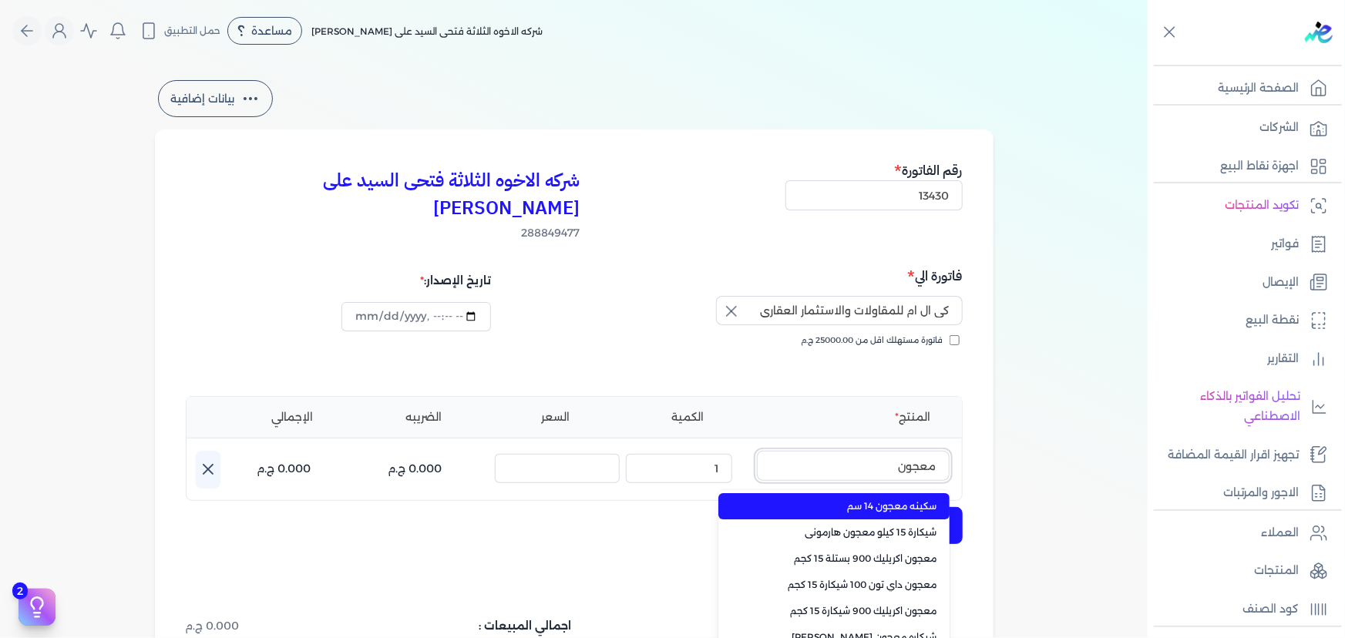
click at [757, 451] on button "معجون" at bounding box center [853, 468] width 193 height 35
click at [757, 451] on button "معجون داي" at bounding box center [853, 468] width 193 height 35
type input "معجون [PERSON_NAME]"
click at [862, 499] on span "معجون داي تون 100 شيكارة 15 كجم" at bounding box center [843, 506] width 188 height 14
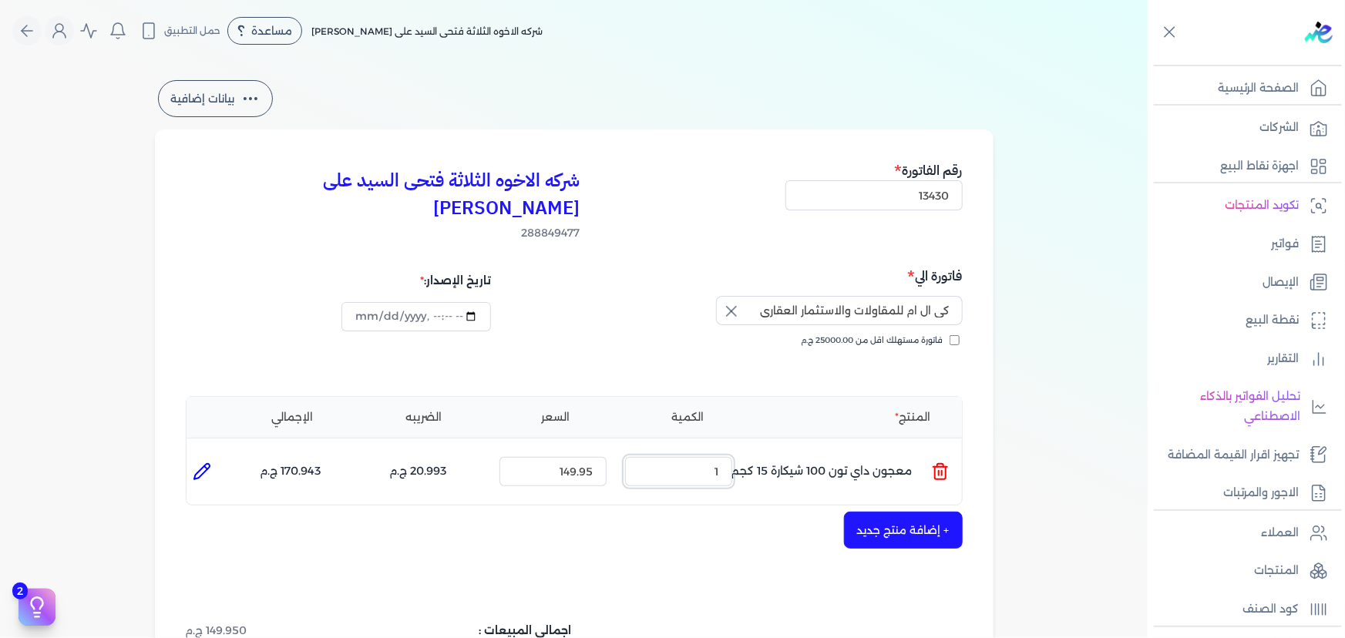
drag, startPoint x: 724, startPoint y: 444, endPoint x: 765, endPoint y: 444, distance: 41.6
click at [762, 451] on ul "المنتج : معجون داي تون 100 شيكارة 15 كجم الكمية : 1 السعر : 149.95 الضريبه : 20…" at bounding box center [574, 472] width 775 height 42
type input "5"
drag, startPoint x: 550, startPoint y: 448, endPoint x: 865, endPoint y: 448, distance: 314.4
click at [860, 451] on ul "المنتج : معجون داي تون 100 شيكارة 15 كجم الكمية : 5 السعر : 149.95 الضريبه : 10…" at bounding box center [574, 472] width 775 height 42
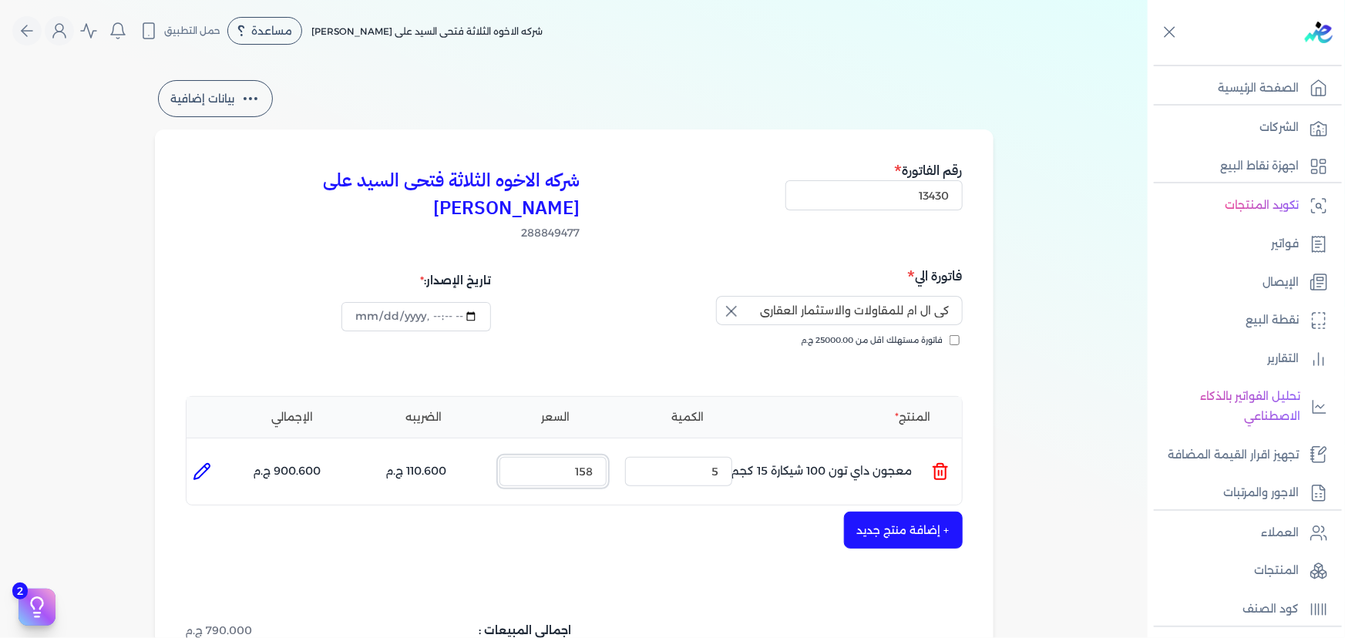
type input "158"
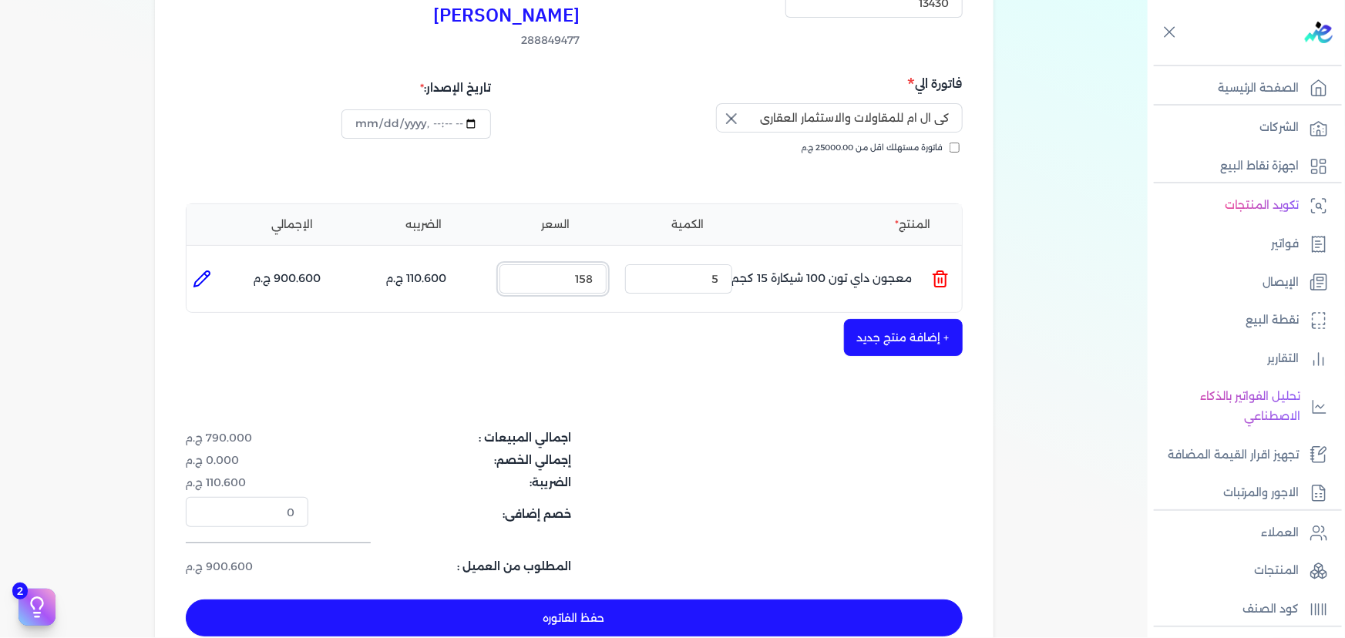
scroll to position [280, 0]
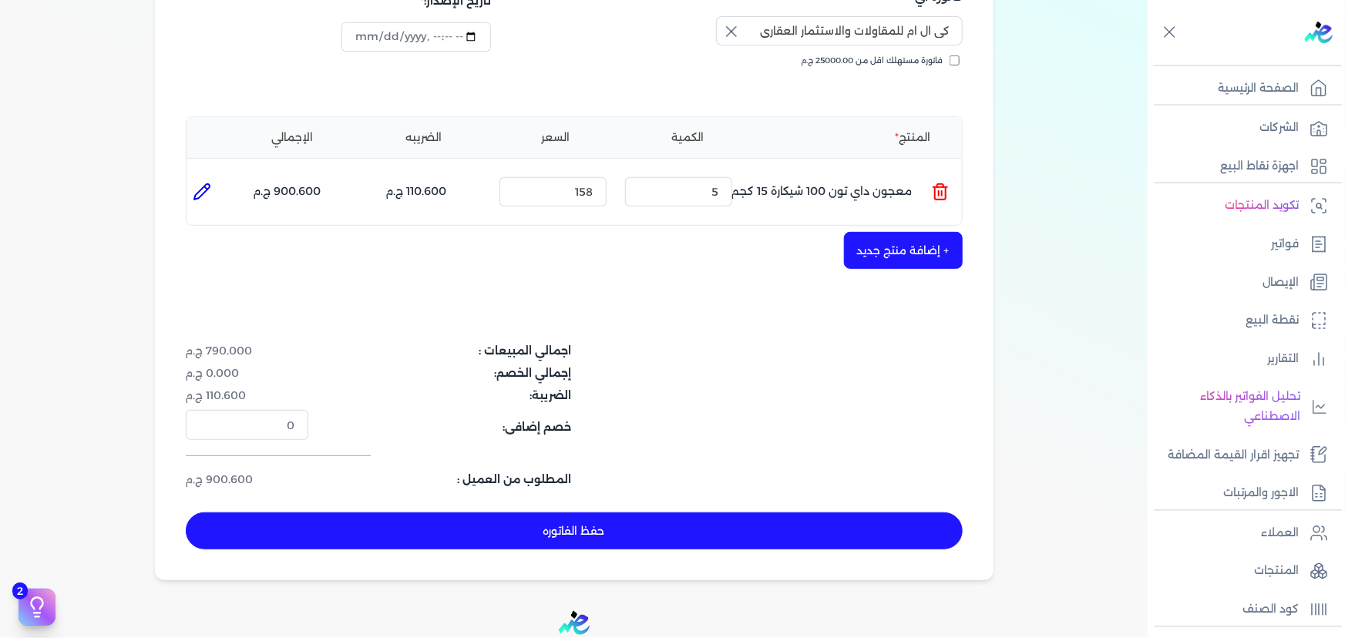
click at [773, 512] on button "حفظ الفاتوره" at bounding box center [574, 530] width 777 height 37
type input "[DATE]"
